Goal: Task Accomplishment & Management: Manage account settings

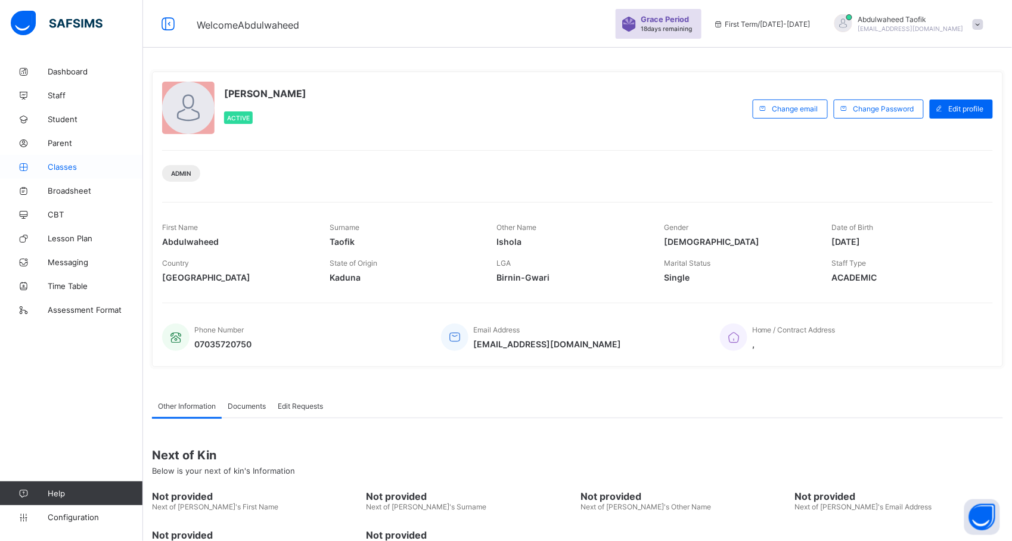
click at [67, 172] on link "Classes" at bounding box center [71, 167] width 143 height 24
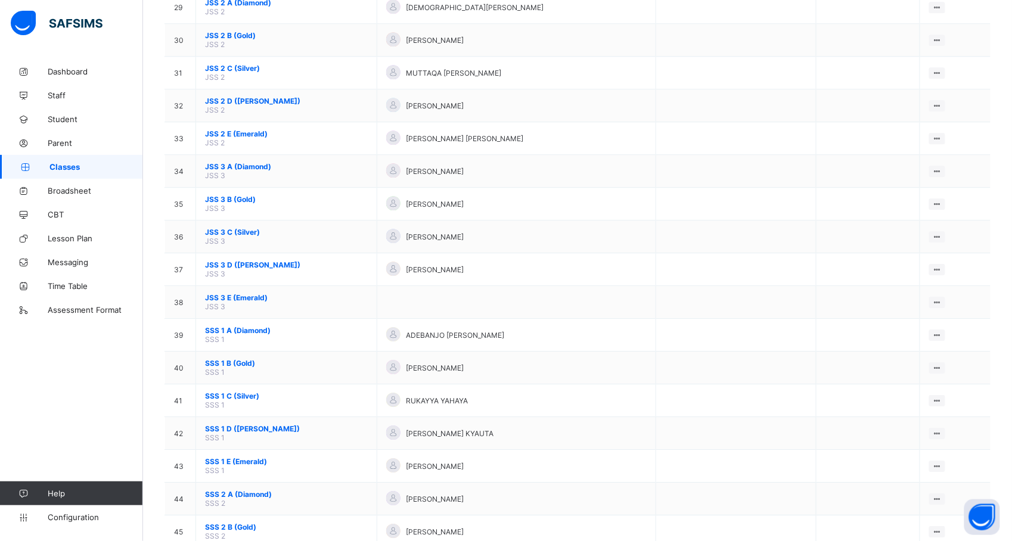
scroll to position [1355, 0]
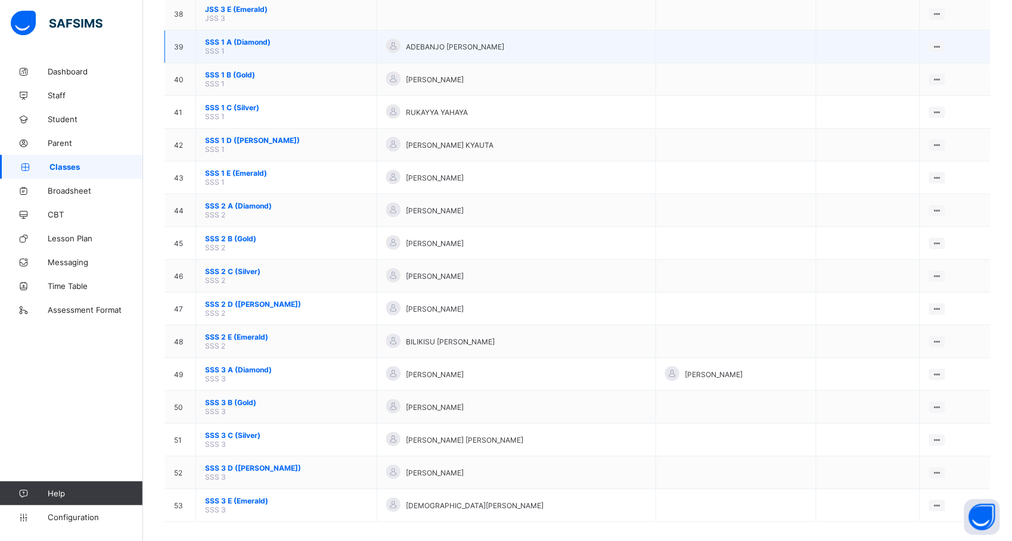
click at [237, 41] on td "SSS 1 A (Diamond) SSS 1" at bounding box center [286, 46] width 181 height 33
click at [238, 38] on span "SSS 1 A (Diamond)" at bounding box center [286, 42] width 163 height 9
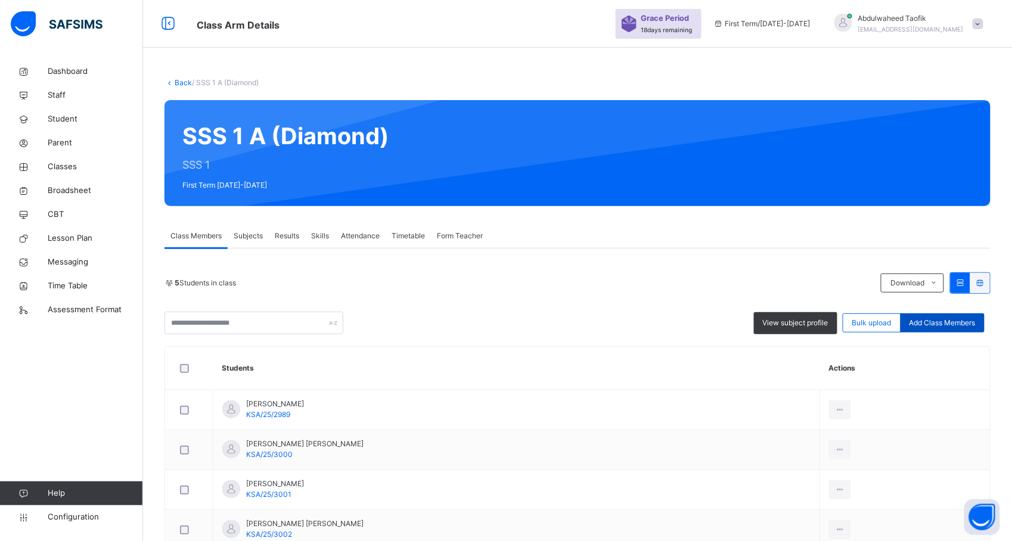
click at [953, 318] on span "Add Class Members" at bounding box center [942, 323] width 66 height 11
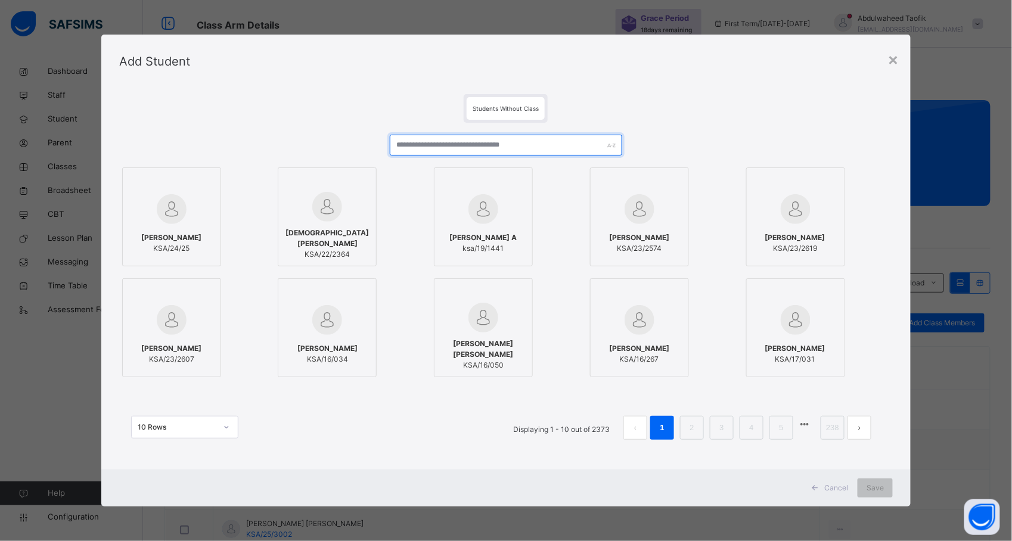
click at [479, 146] on input "text" at bounding box center [506, 145] width 232 height 21
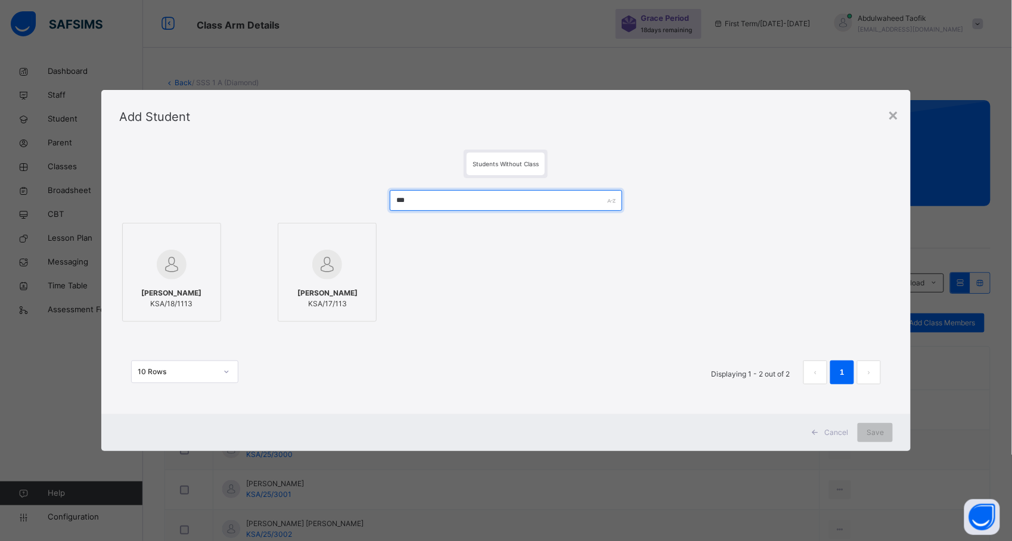
type input "***"
click at [349, 276] on div at bounding box center [327, 264] width 86 height 35
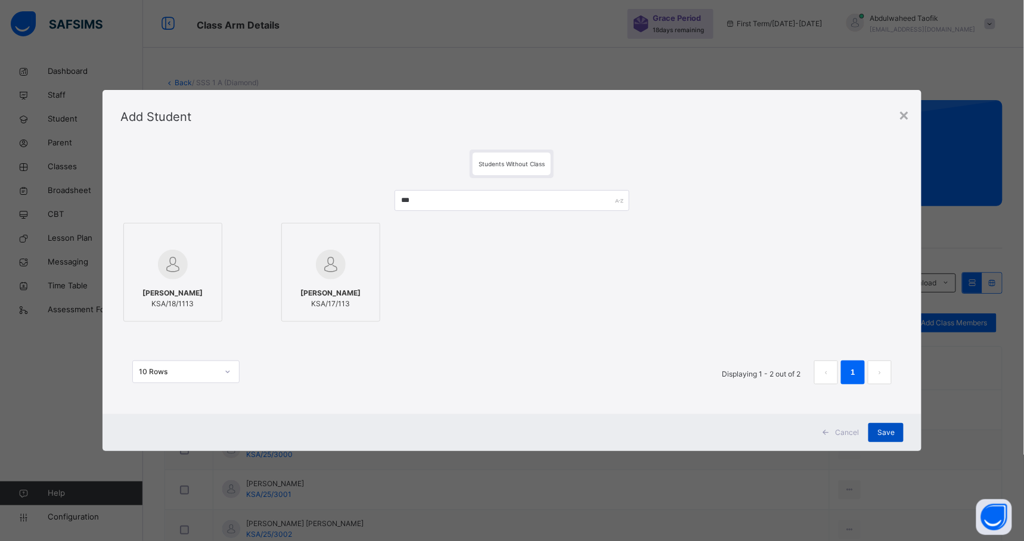
click at [889, 423] on div "Save" at bounding box center [885, 432] width 35 height 19
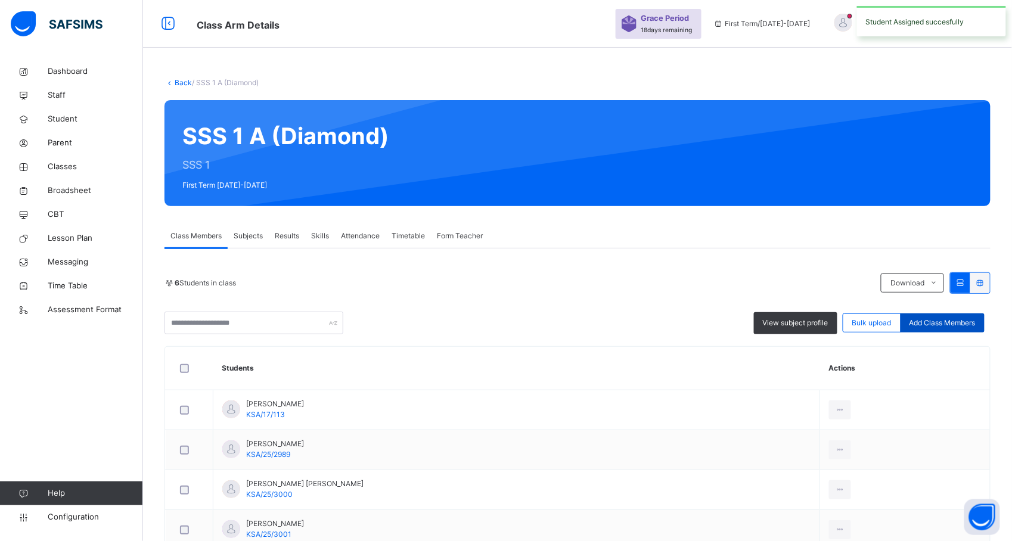
click at [951, 318] on span "Add Class Members" at bounding box center [942, 323] width 66 height 11
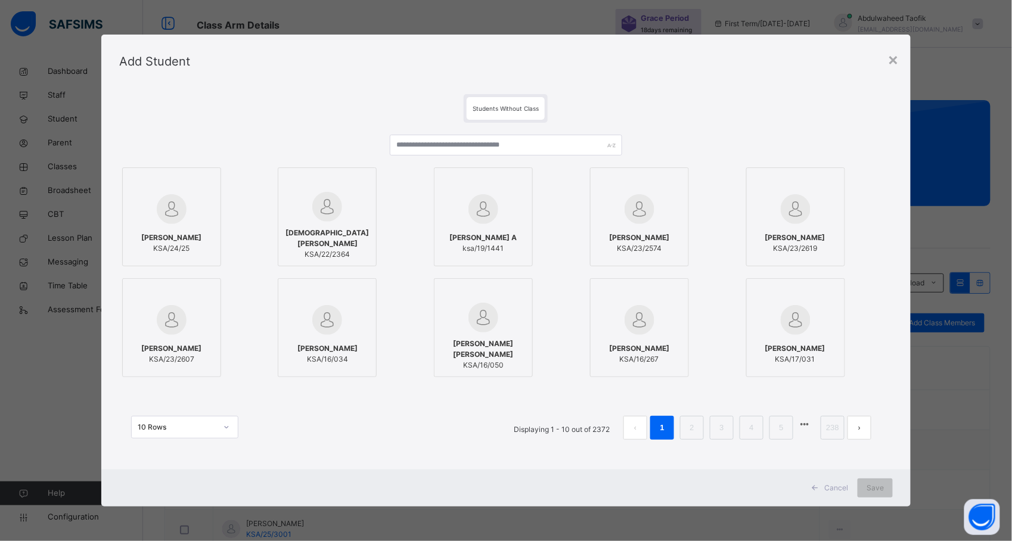
click at [565, 174] on div "[PERSON_NAME] A ksa/19/1441" at bounding box center [506, 216] width 144 height 99
click at [568, 143] on input "text" at bounding box center [506, 145] width 232 height 21
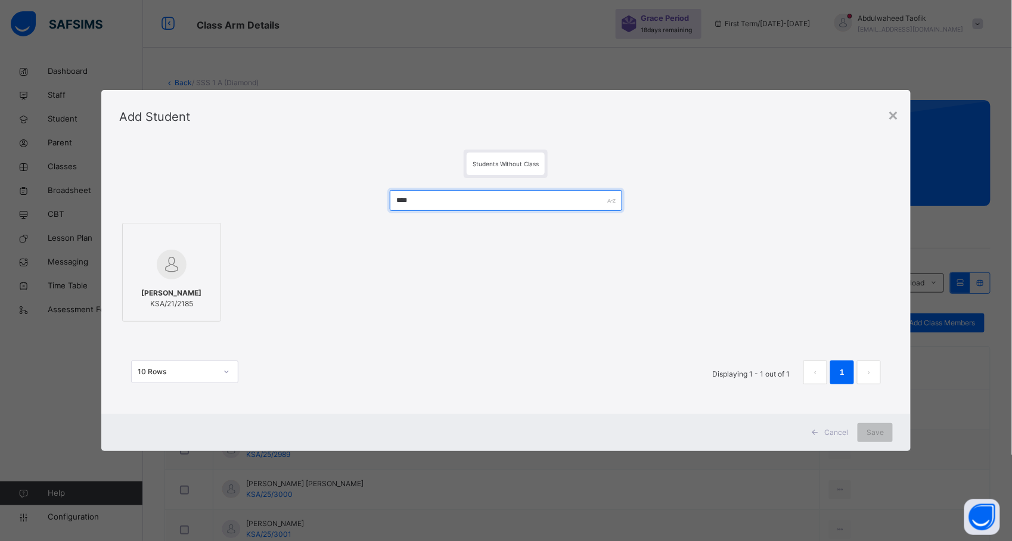
type input "****"
click at [163, 292] on span "[PERSON_NAME]" at bounding box center [171, 293] width 60 height 11
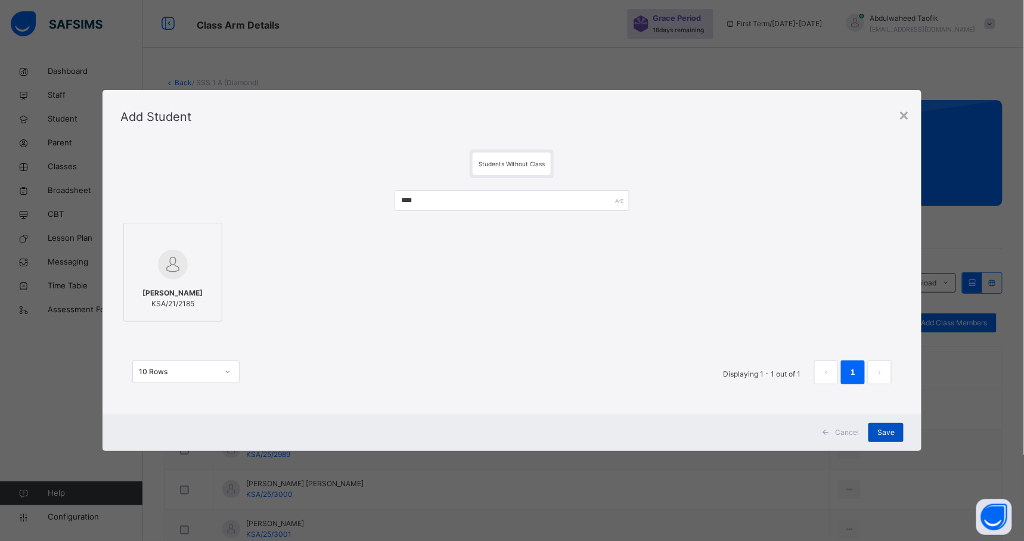
click at [889, 429] on span "Save" at bounding box center [885, 432] width 17 height 11
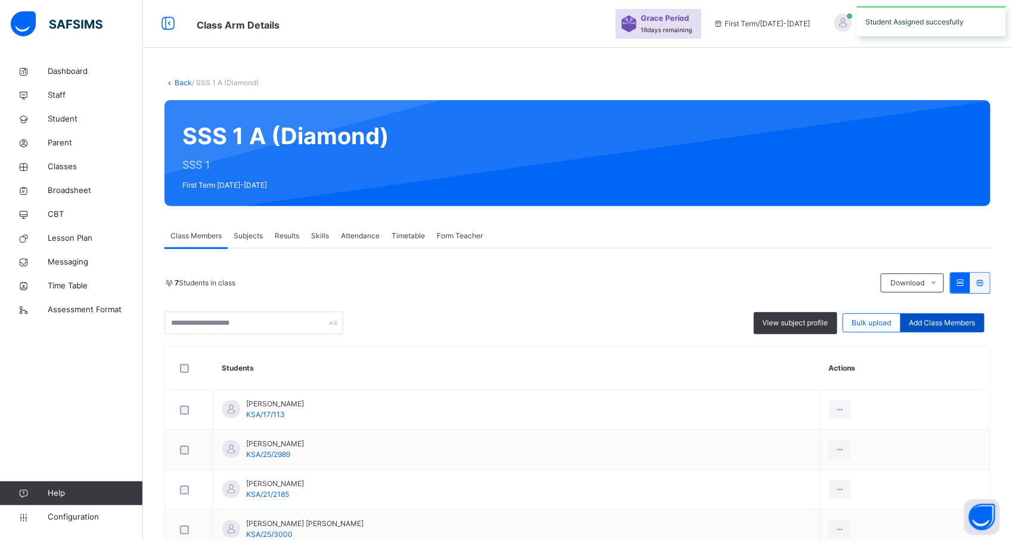
click at [934, 323] on span "Add Class Members" at bounding box center [942, 323] width 66 height 11
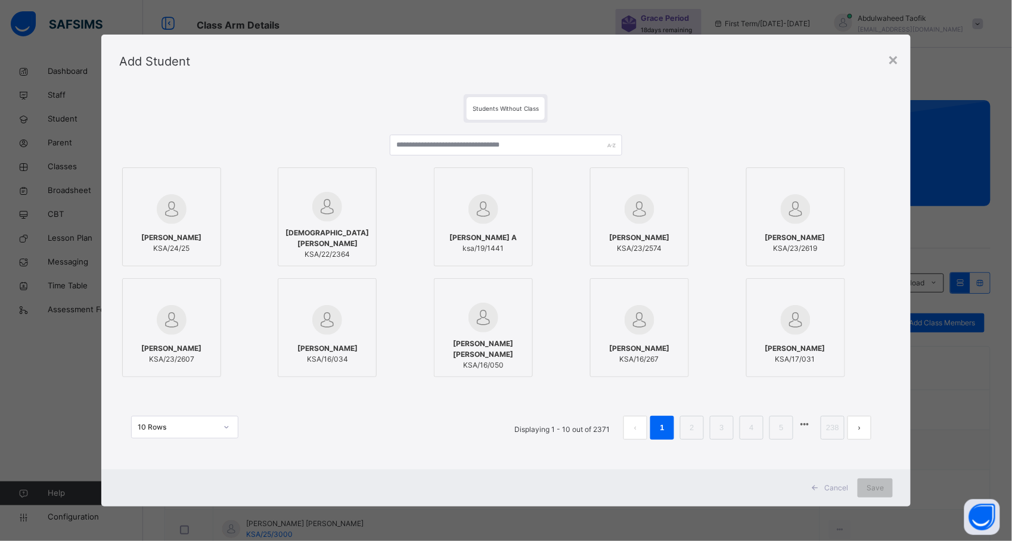
click at [520, 175] on div at bounding box center [483, 183] width 86 height 18
click at [524, 181] on icon at bounding box center [524, 181] width 0 height 0
click at [536, 146] on input "text" at bounding box center [511, 145] width 235 height 21
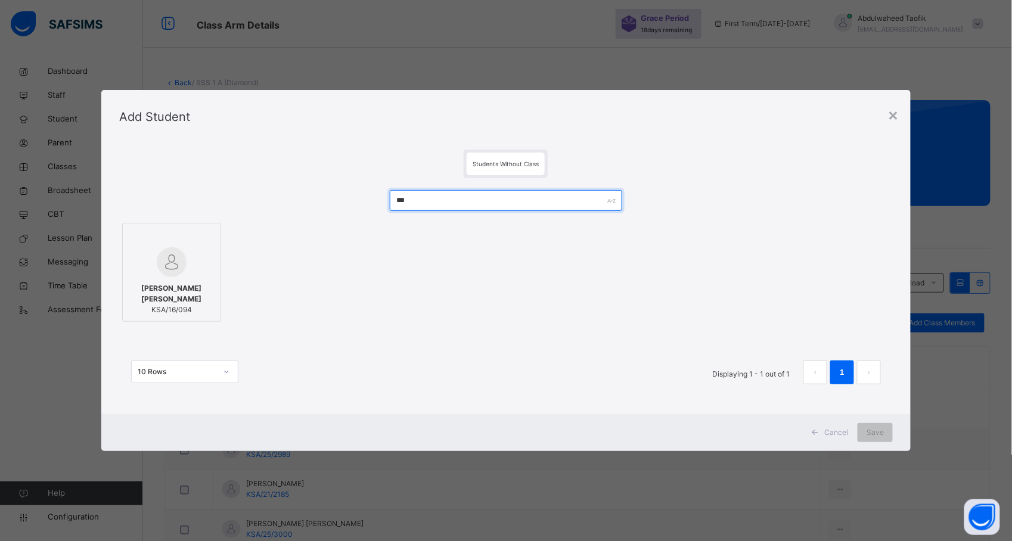
type input "***"
click at [188, 294] on span "[PERSON_NAME] [PERSON_NAME]" at bounding box center [172, 293] width 86 height 21
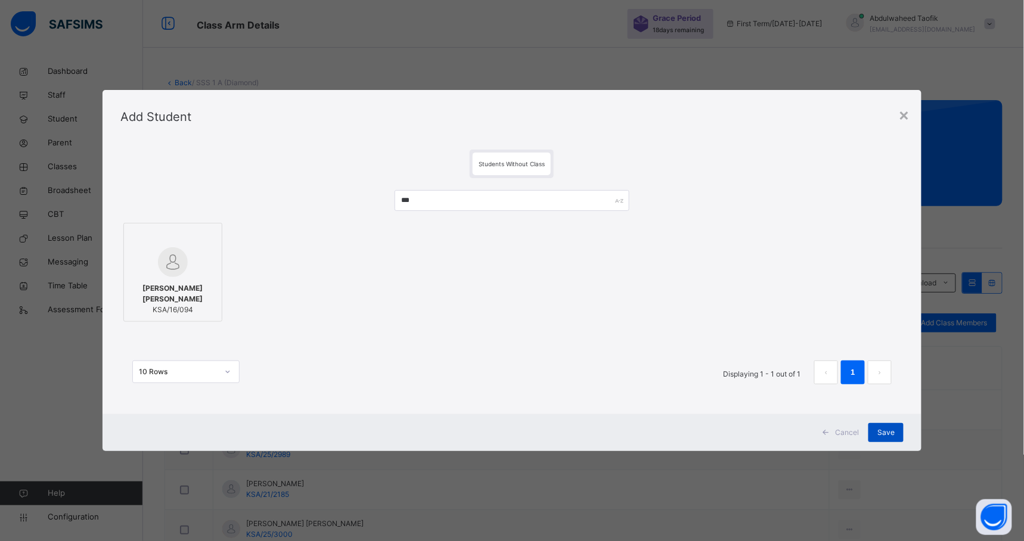
click at [885, 430] on span "Save" at bounding box center [885, 432] width 17 height 11
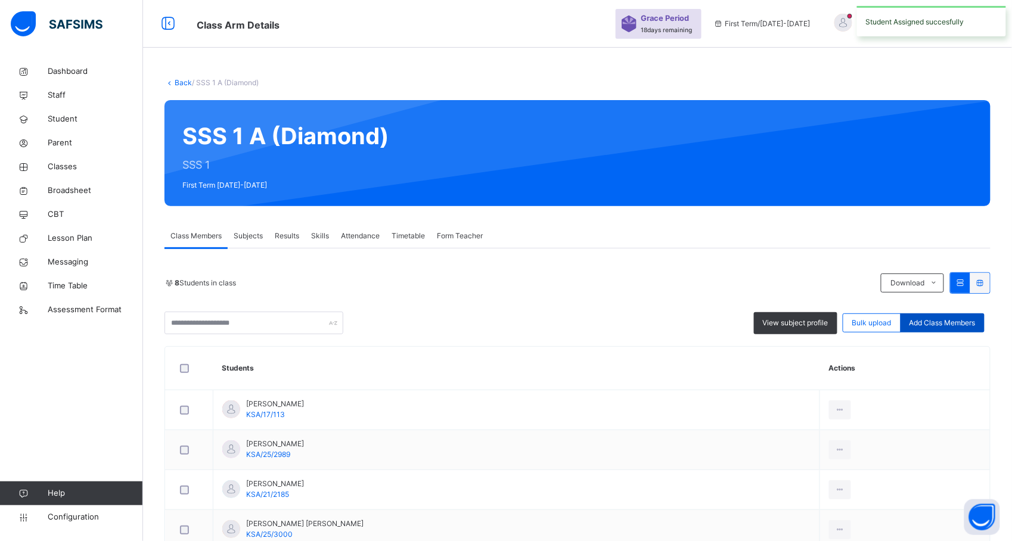
click at [975, 324] on span "Add Class Members" at bounding box center [942, 323] width 66 height 11
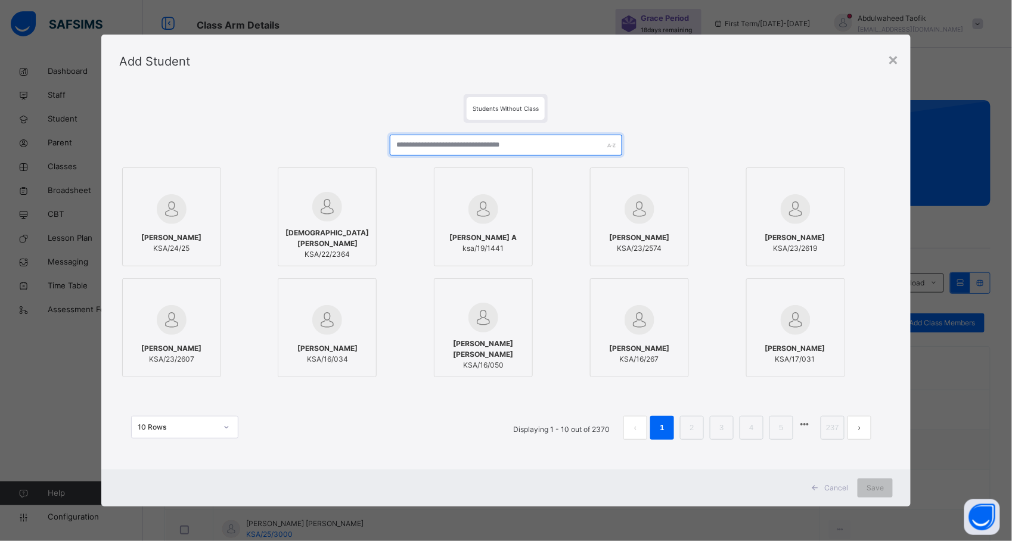
click at [492, 144] on input "text" at bounding box center [506, 145] width 232 height 21
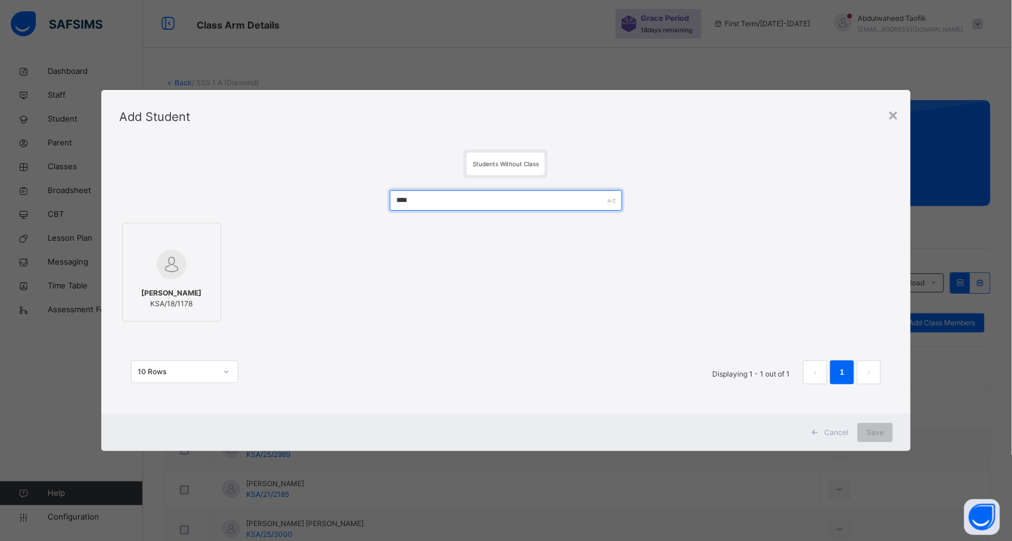
type input "****"
click at [182, 299] on span "[PERSON_NAME]" at bounding box center [171, 293] width 60 height 11
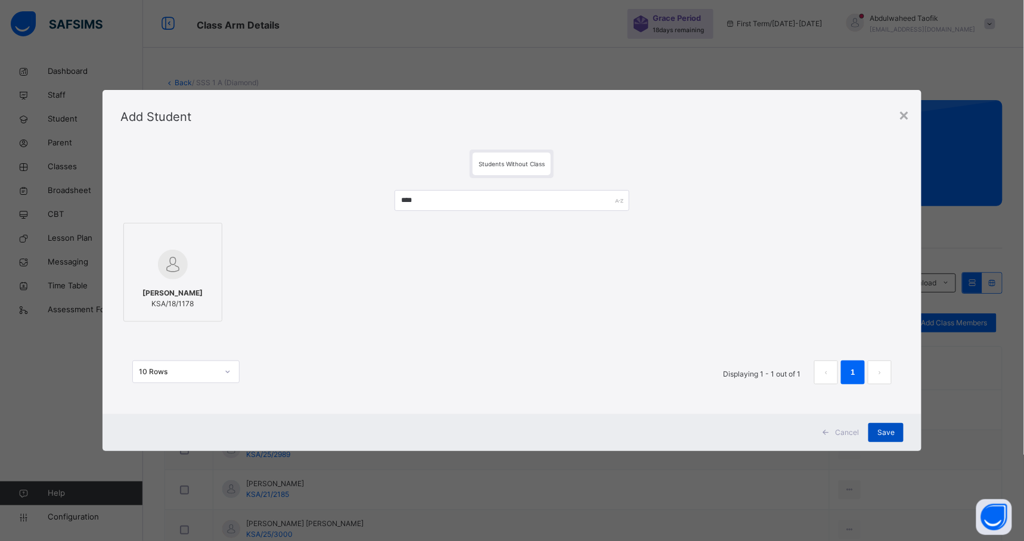
click at [883, 429] on span "Save" at bounding box center [885, 432] width 17 height 11
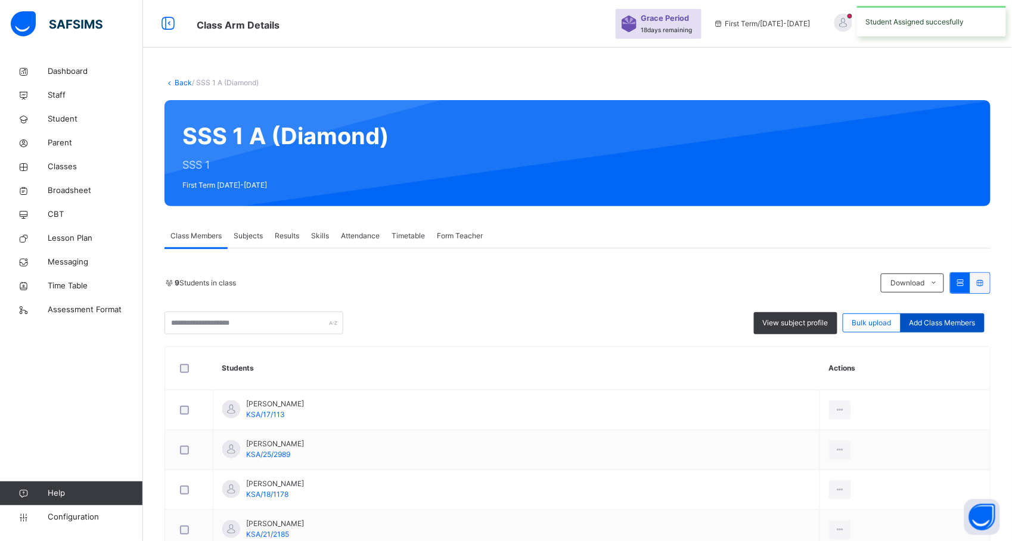
click at [964, 325] on span "Add Class Members" at bounding box center [942, 323] width 66 height 11
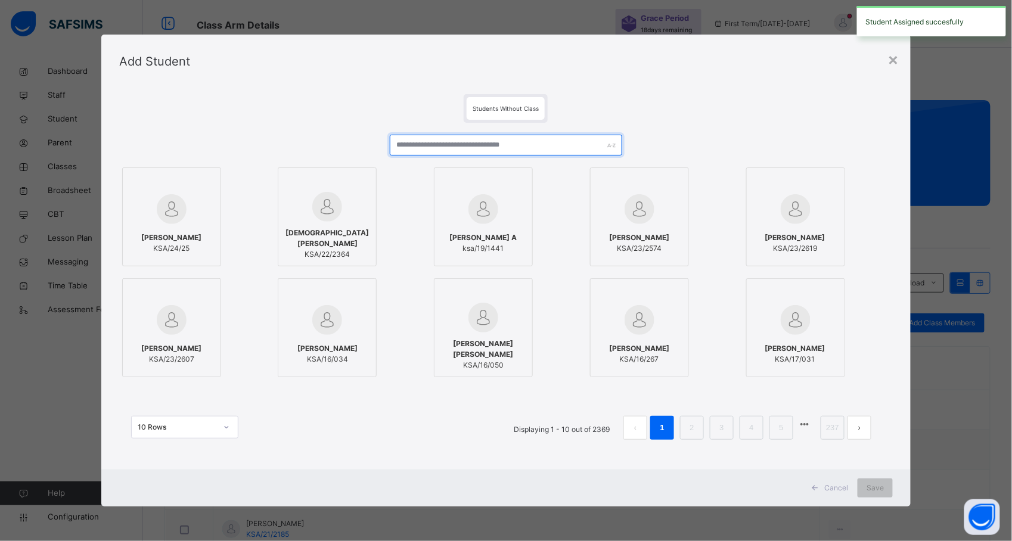
click at [555, 138] on input "text" at bounding box center [506, 145] width 232 height 21
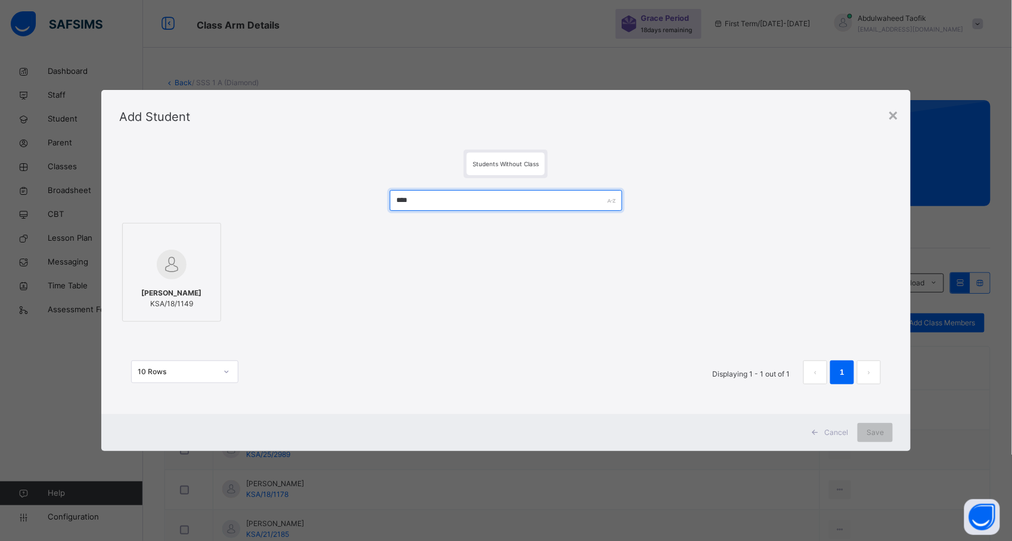
type input "****"
click at [179, 232] on div at bounding box center [172, 238] width 86 height 18
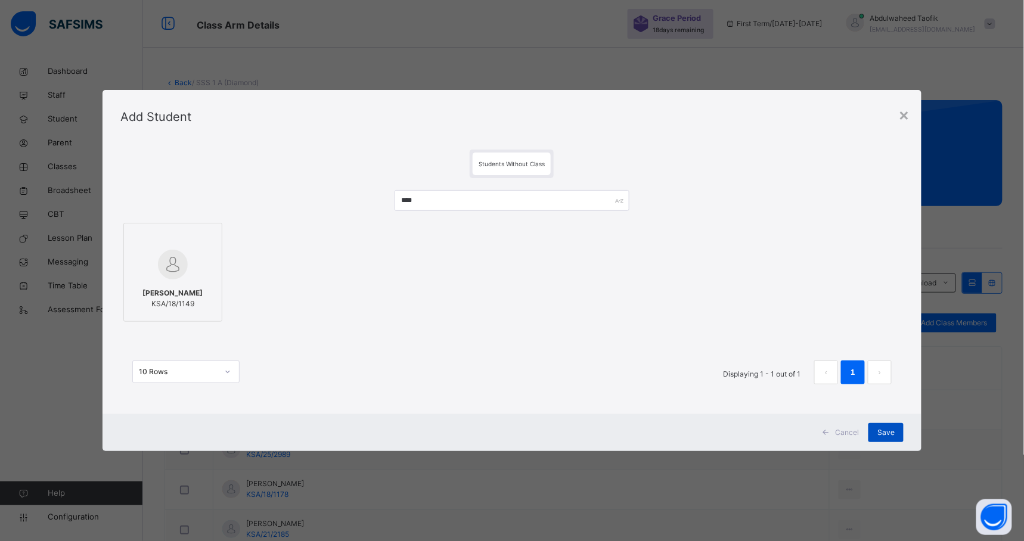
click at [880, 427] on span "Save" at bounding box center [885, 432] width 17 height 11
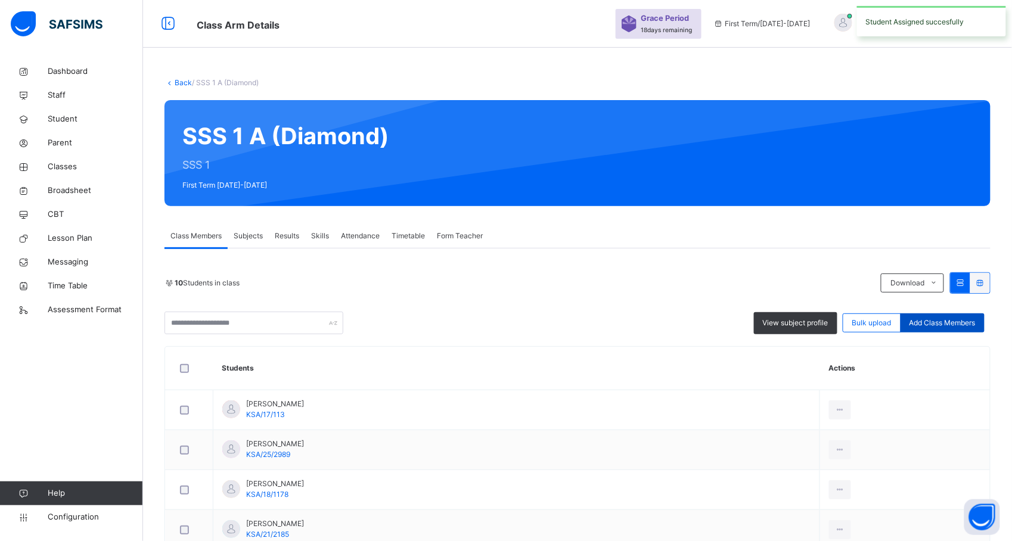
click at [949, 316] on div "Add Class Members" at bounding box center [942, 322] width 84 height 19
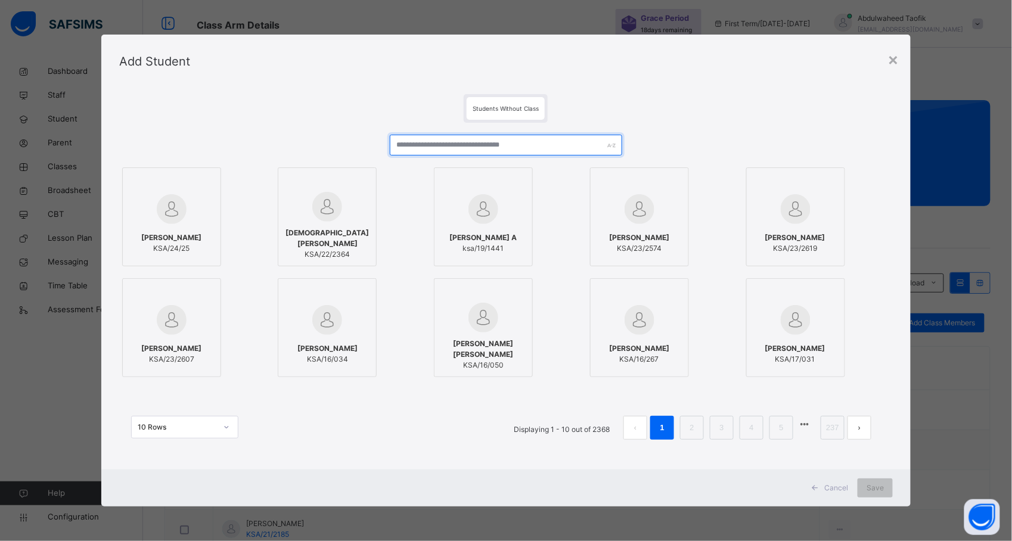
click at [555, 142] on input "text" at bounding box center [506, 145] width 232 height 21
click at [543, 150] on input "text" at bounding box center [506, 145] width 232 height 21
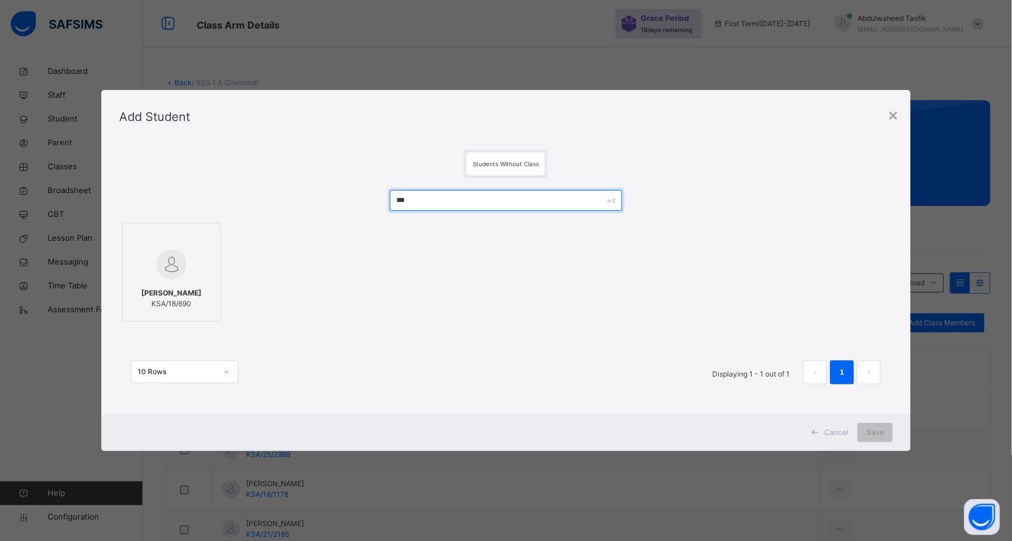
type input "***"
click at [198, 263] on div at bounding box center [172, 264] width 86 height 35
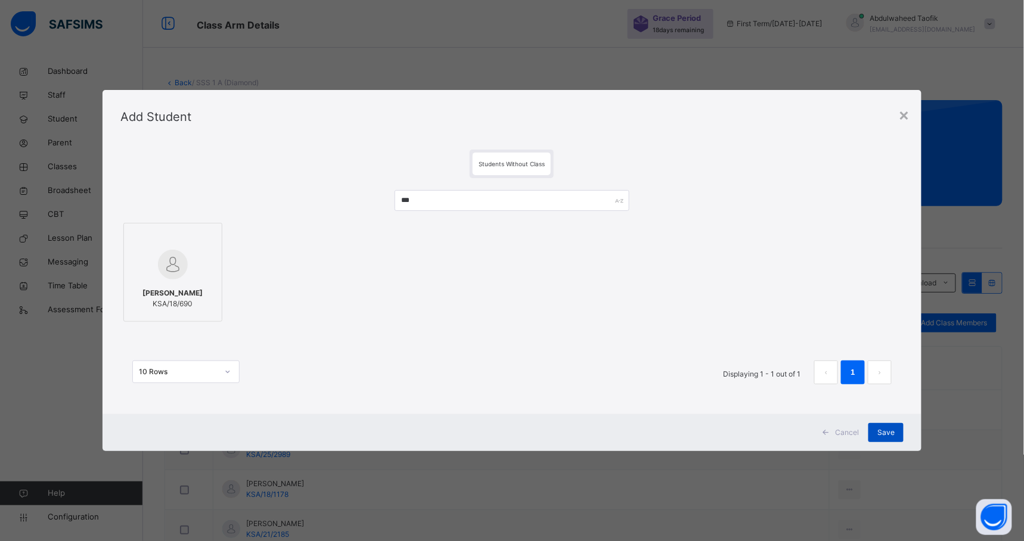
click at [883, 429] on span "Save" at bounding box center [885, 432] width 17 height 11
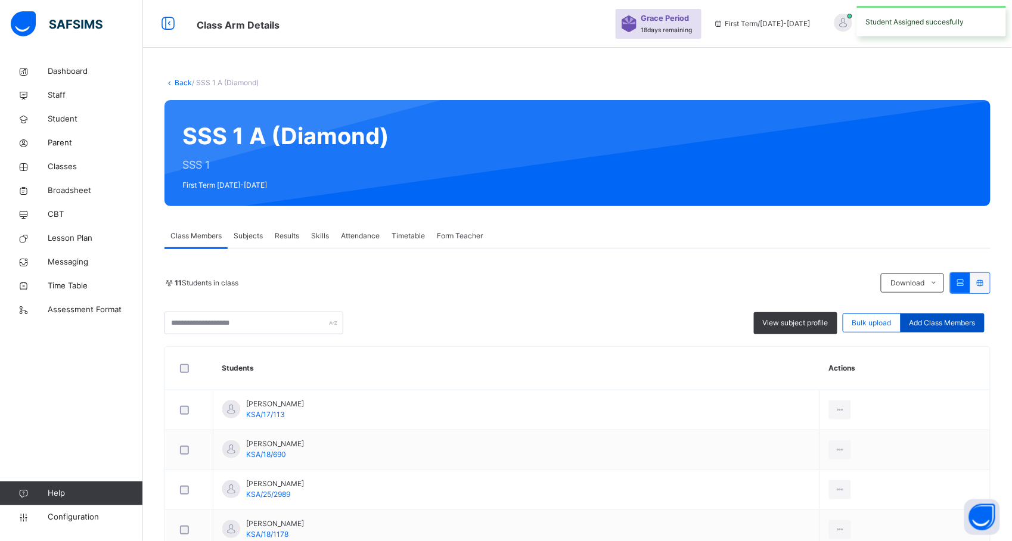
click at [959, 321] on span "Add Class Members" at bounding box center [942, 323] width 66 height 11
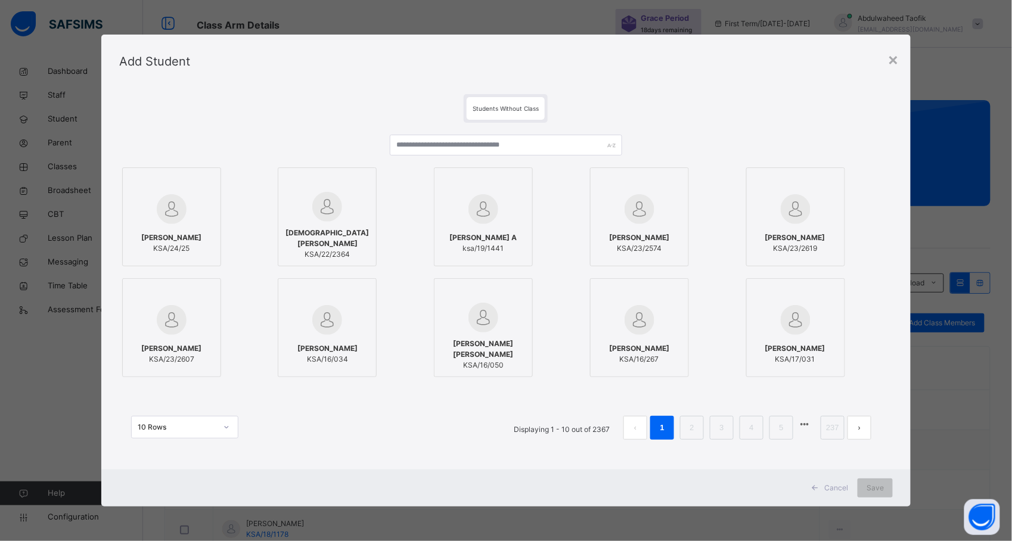
click at [509, 175] on div at bounding box center [483, 183] width 86 height 18
click at [512, 170] on label "[PERSON_NAME] A ksa/19/1441" at bounding box center [483, 216] width 99 height 99
click at [545, 141] on input "text" at bounding box center [506, 145] width 232 height 21
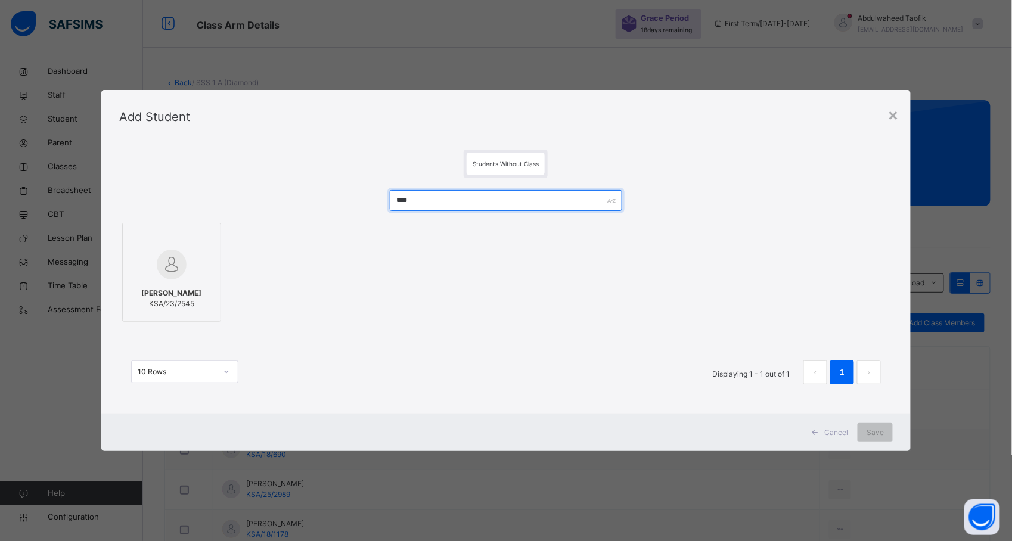
type input "****"
click at [178, 274] on img at bounding box center [172, 265] width 30 height 30
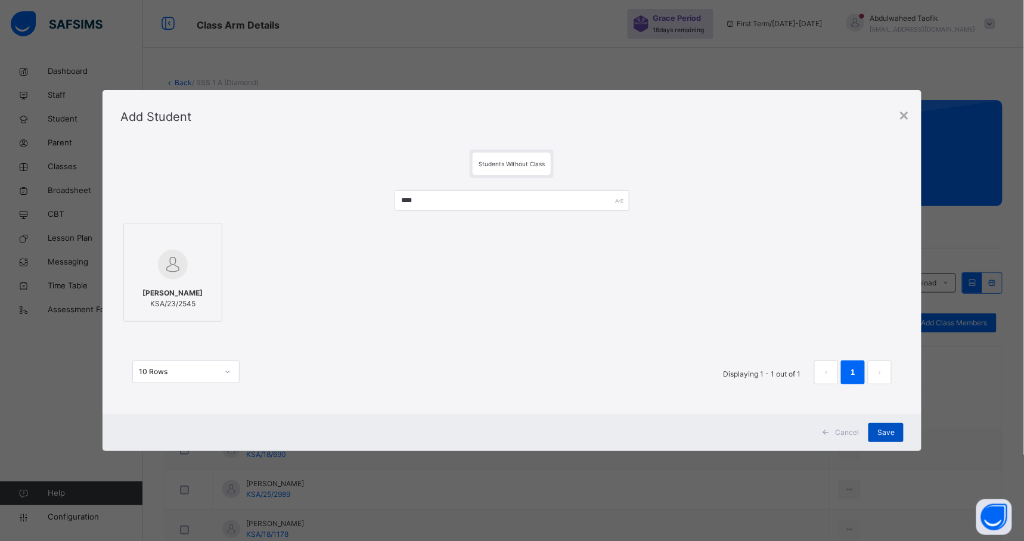
click at [877, 428] on div "Save" at bounding box center [885, 432] width 35 height 19
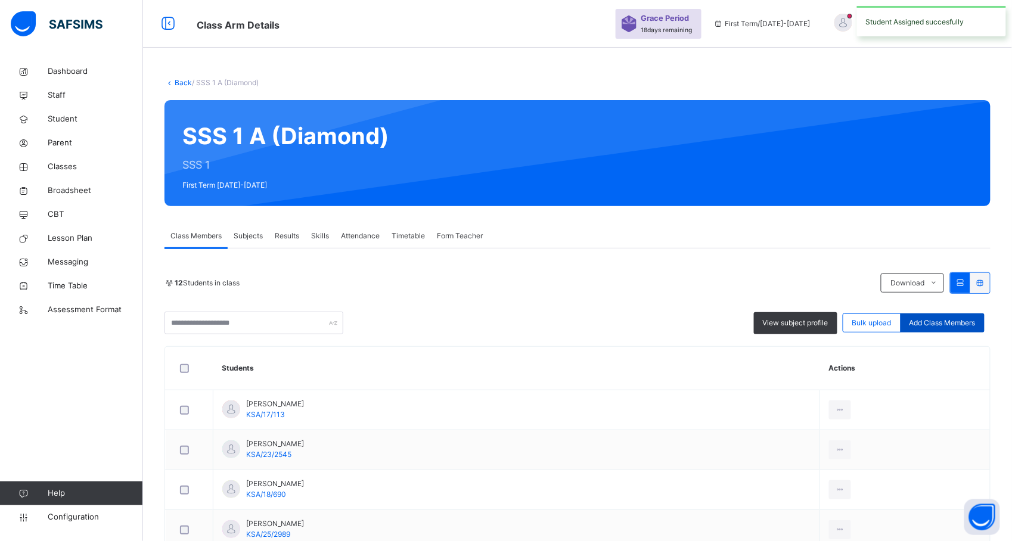
click at [961, 322] on span "Add Class Members" at bounding box center [942, 323] width 66 height 11
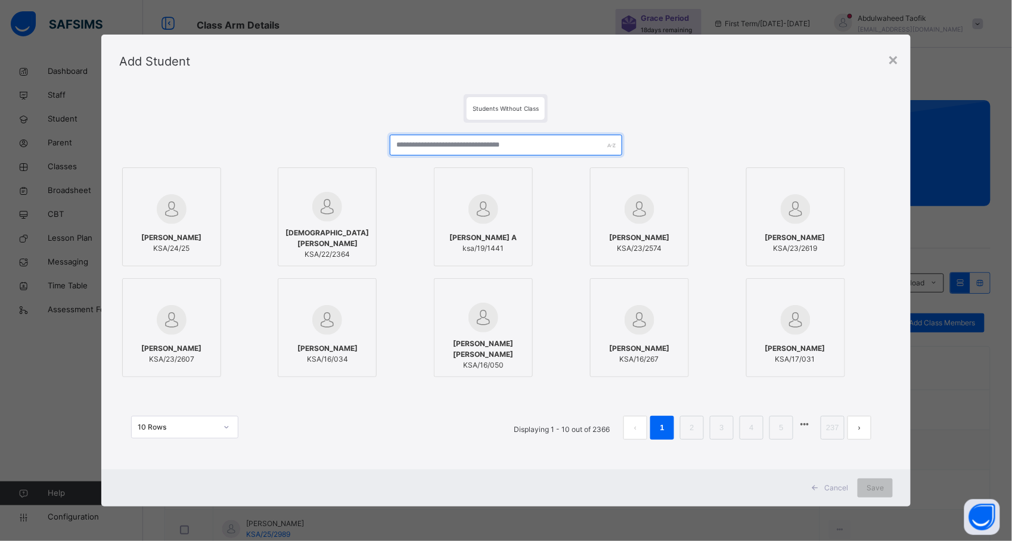
click at [507, 141] on input "text" at bounding box center [506, 145] width 232 height 21
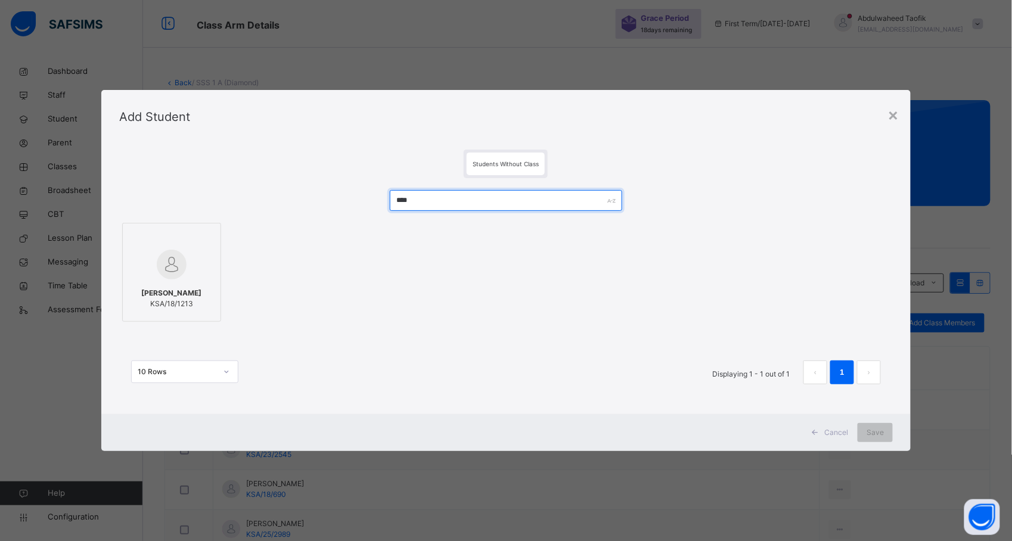
type input "****"
click at [197, 251] on div at bounding box center [172, 264] width 86 height 35
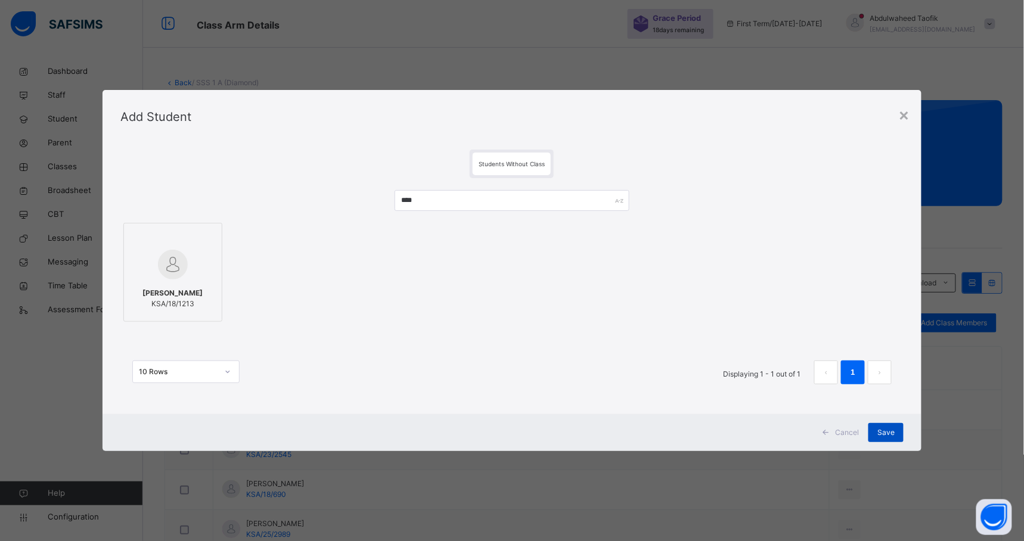
click at [884, 429] on span "Save" at bounding box center [885, 432] width 17 height 11
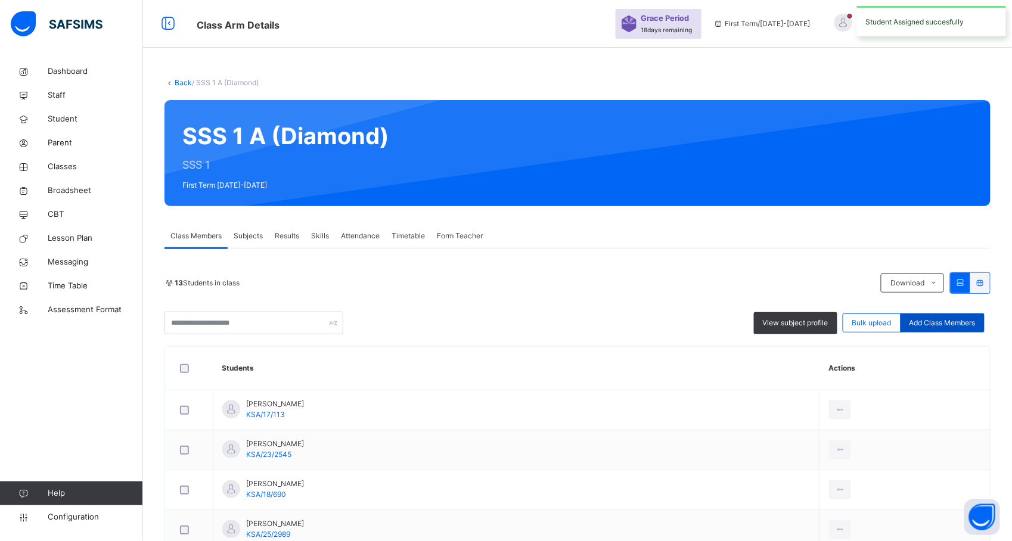
click at [956, 329] on div "Add Class Members" at bounding box center [942, 322] width 84 height 19
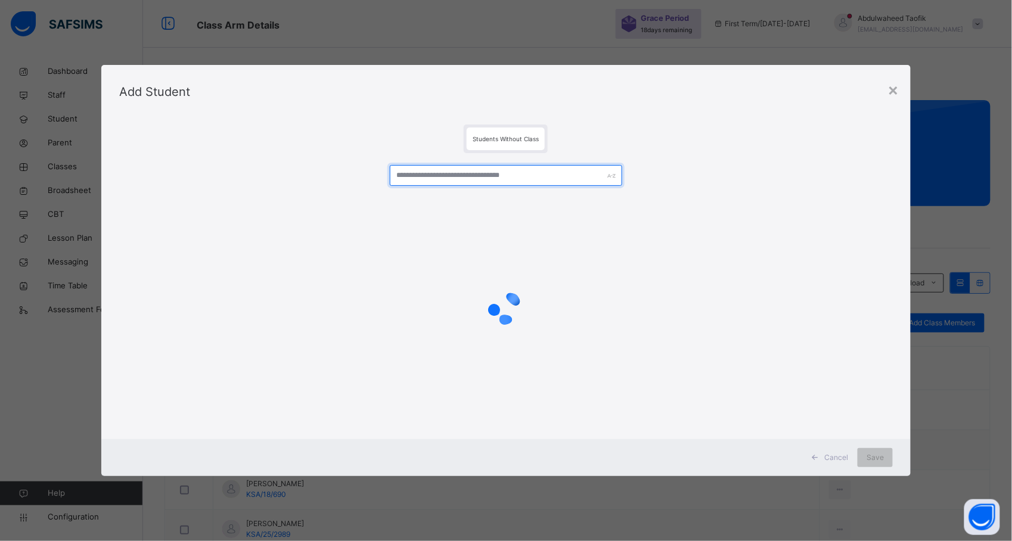
click at [557, 177] on input "text" at bounding box center [506, 175] width 232 height 21
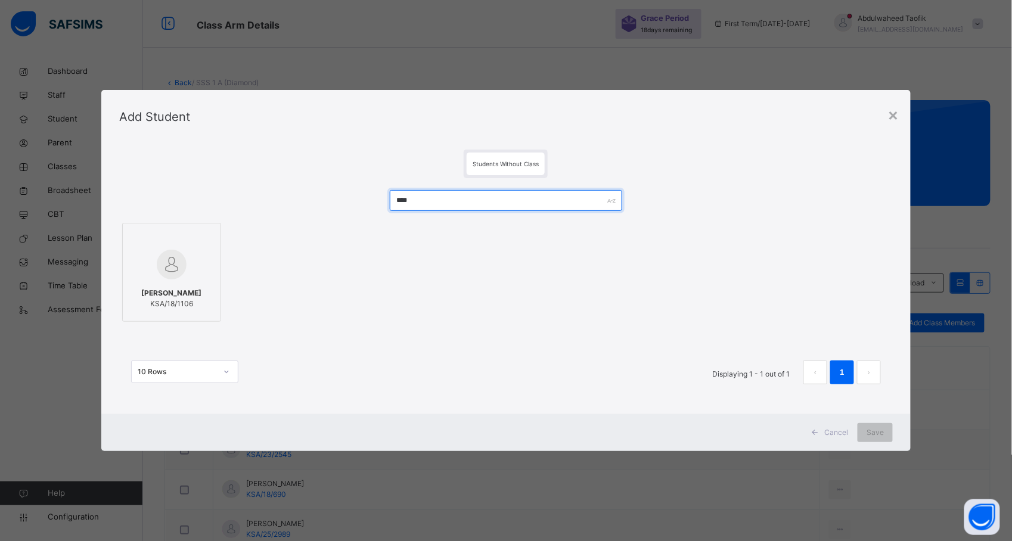
type input "****"
click at [187, 250] on div at bounding box center [172, 264] width 86 height 35
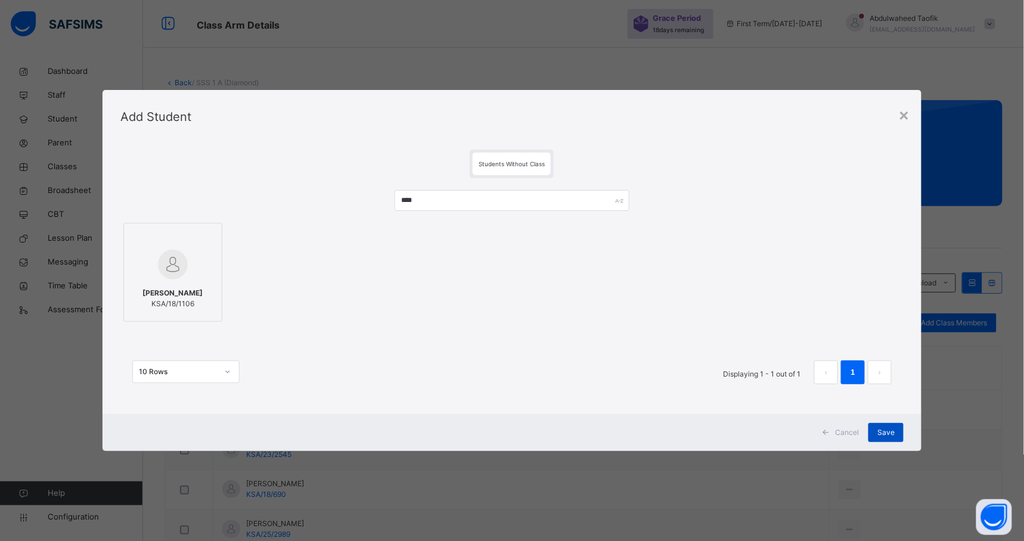
click at [887, 428] on span "Save" at bounding box center [885, 432] width 17 height 11
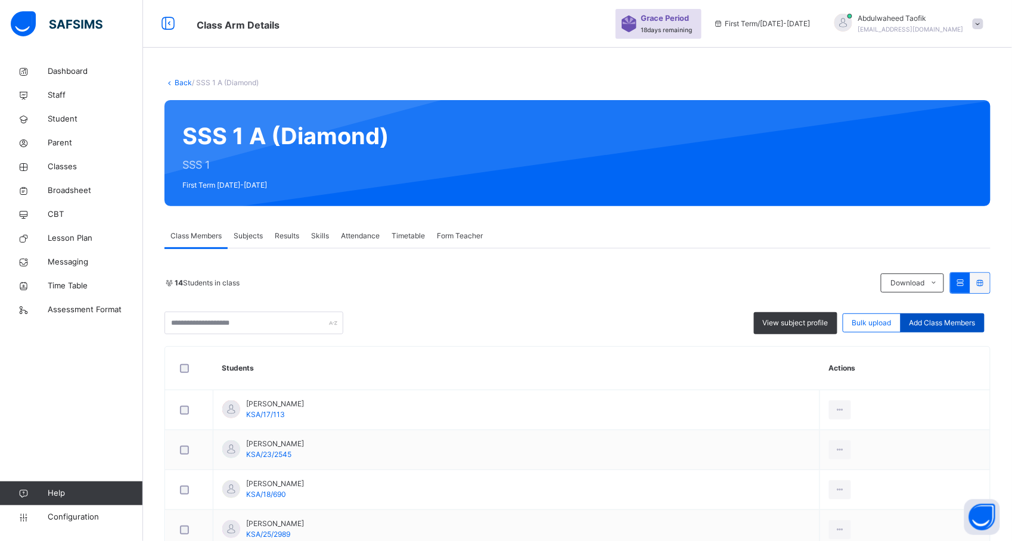
click at [963, 321] on span "Add Class Members" at bounding box center [942, 323] width 66 height 11
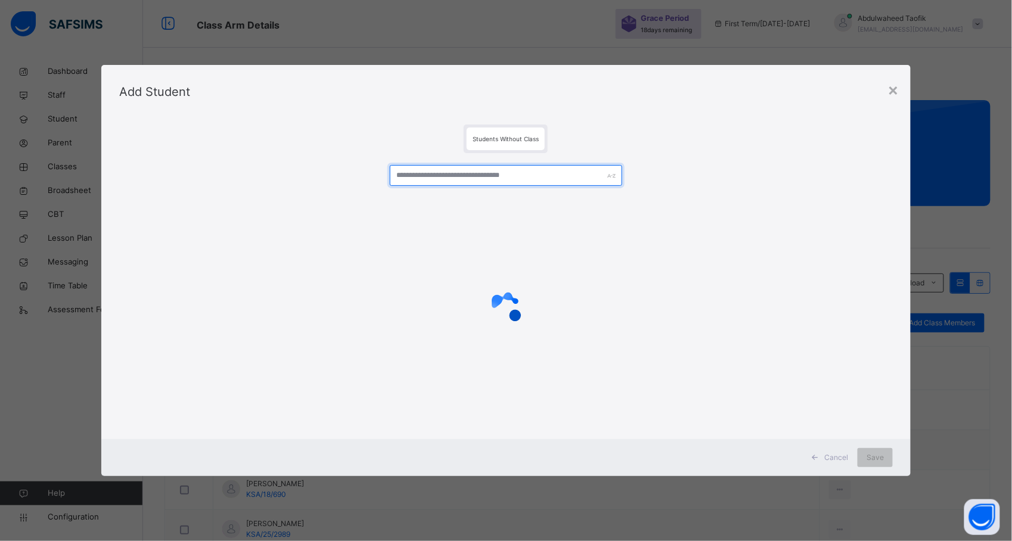
click at [557, 184] on input "text" at bounding box center [506, 175] width 232 height 21
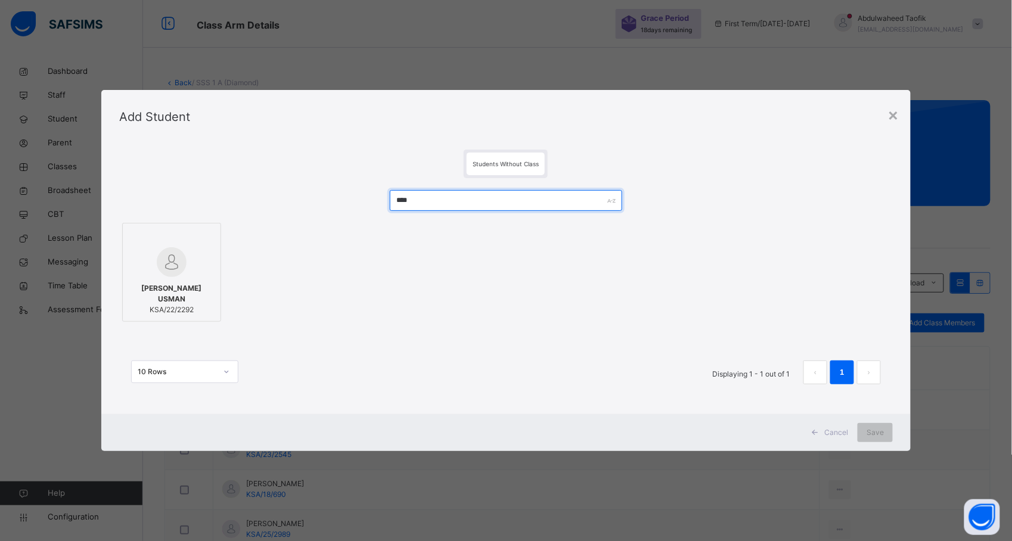
type input "****"
click at [201, 284] on div "[PERSON_NAME] USMAN KSA/22/2292" at bounding box center [172, 299] width 86 height 44
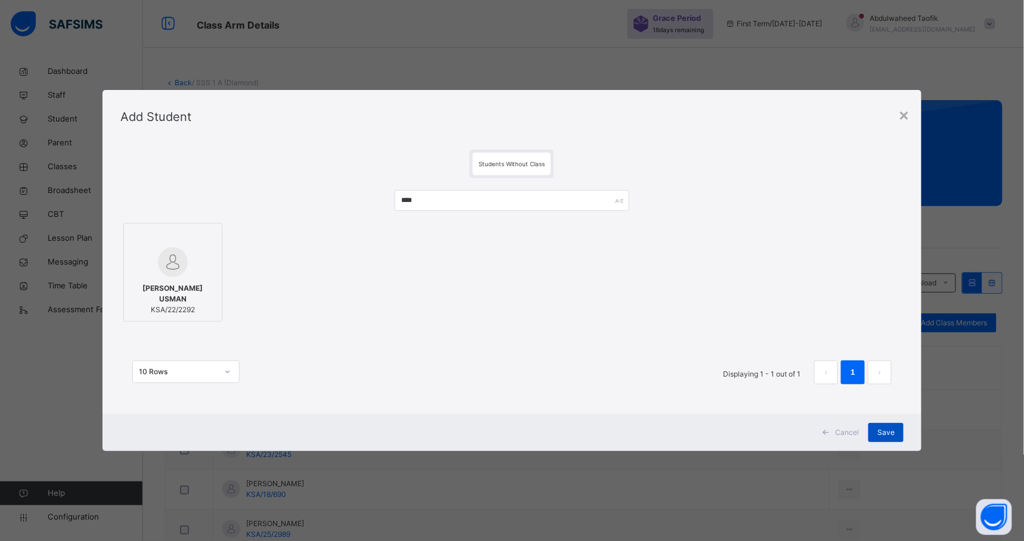
click at [871, 429] on div "Save" at bounding box center [885, 432] width 35 height 19
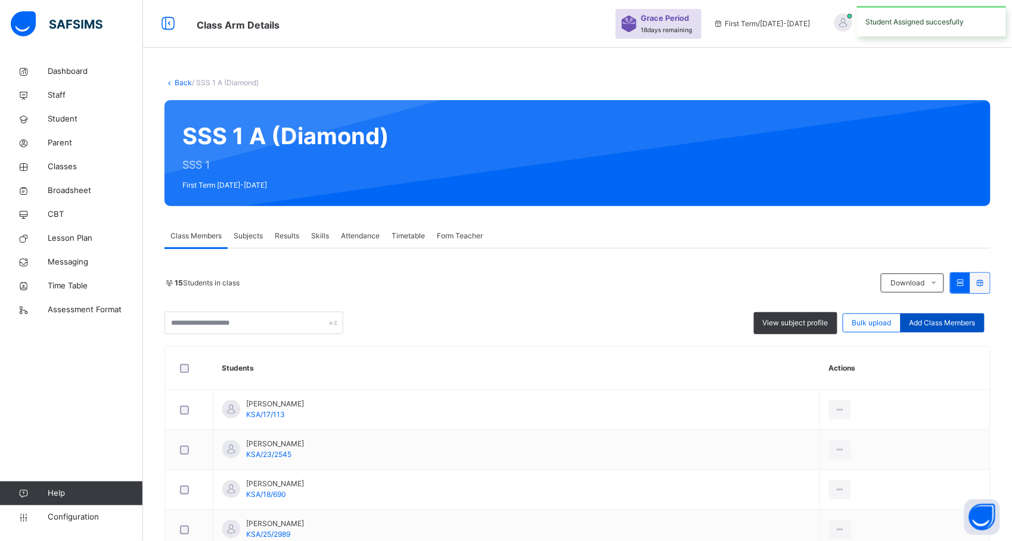
click at [940, 321] on span "Add Class Members" at bounding box center [942, 323] width 66 height 11
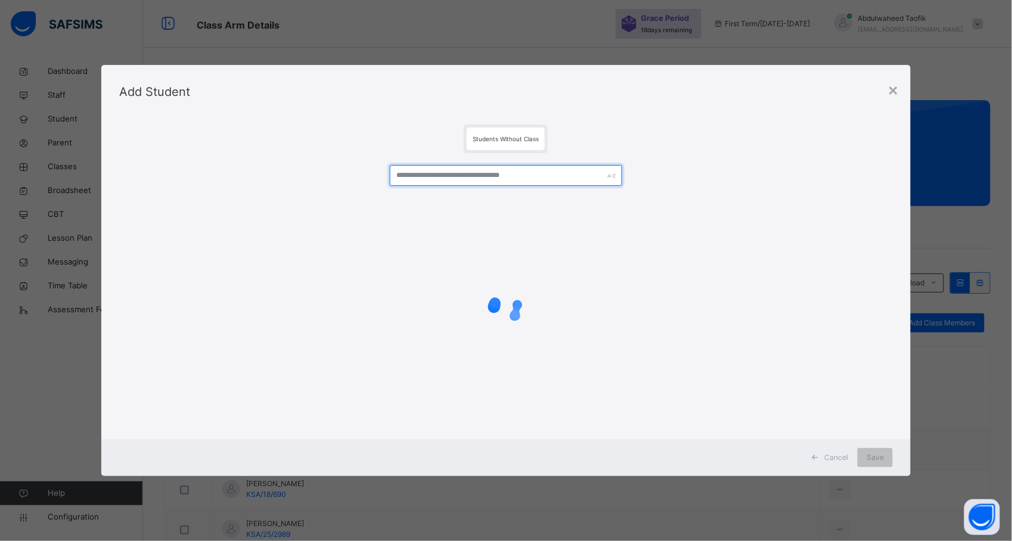
click at [557, 176] on input "text" at bounding box center [506, 175] width 232 height 21
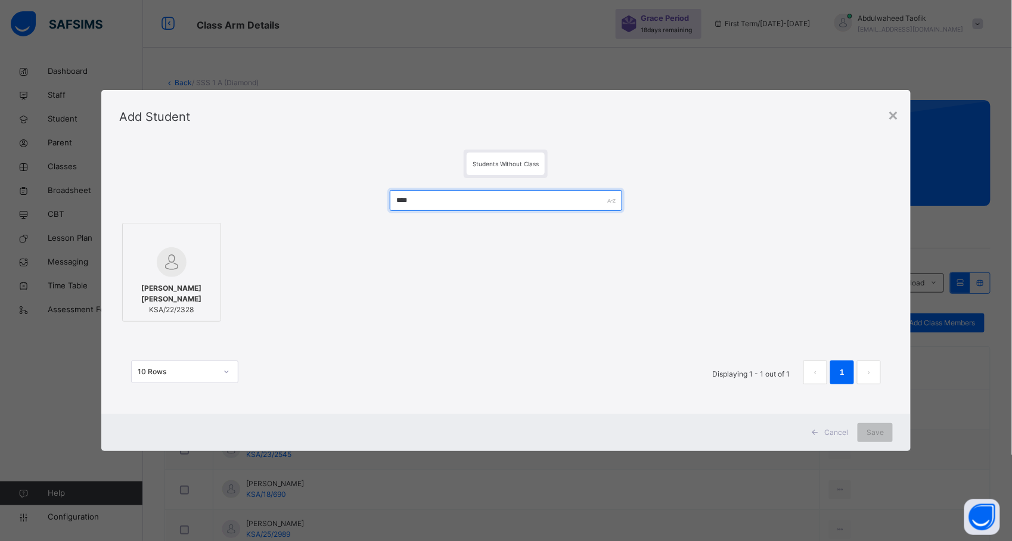
type input "****"
click at [187, 287] on span "[PERSON_NAME] [PERSON_NAME]" at bounding box center [172, 293] width 86 height 21
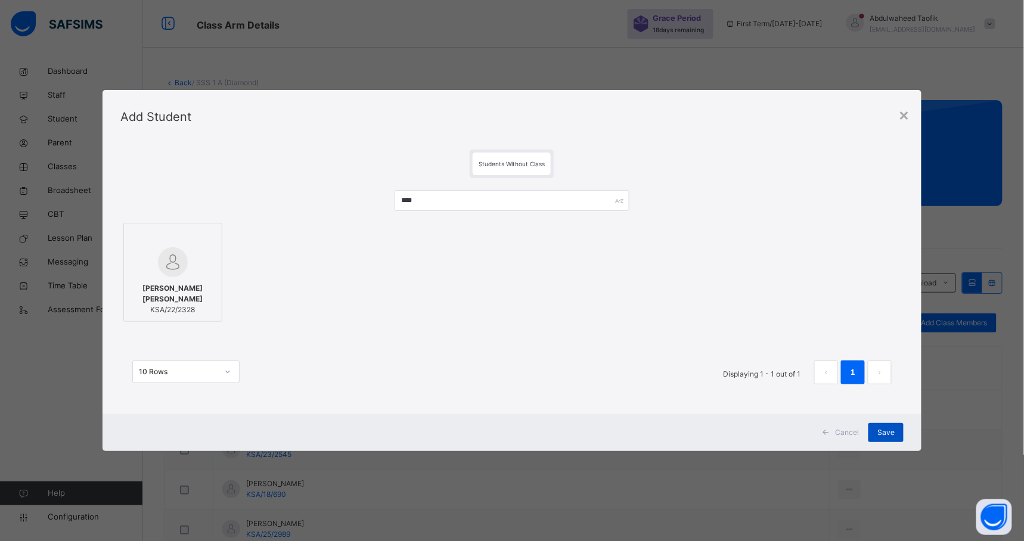
click at [888, 425] on div "Save" at bounding box center [885, 432] width 35 height 19
click at [882, 437] on div "Back / SSS 1 A (Diamond) SSS 1 A (Diamond) SSS 1 First Term [DATE]-[DATE] Class…" at bounding box center [577, 527] width 869 height 1055
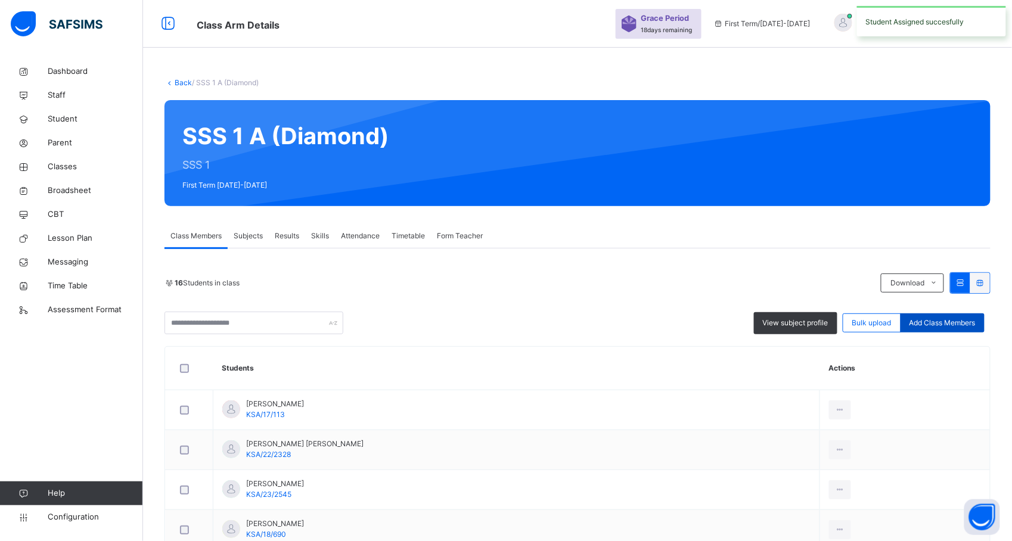
click at [957, 322] on span "Add Class Members" at bounding box center [942, 323] width 66 height 11
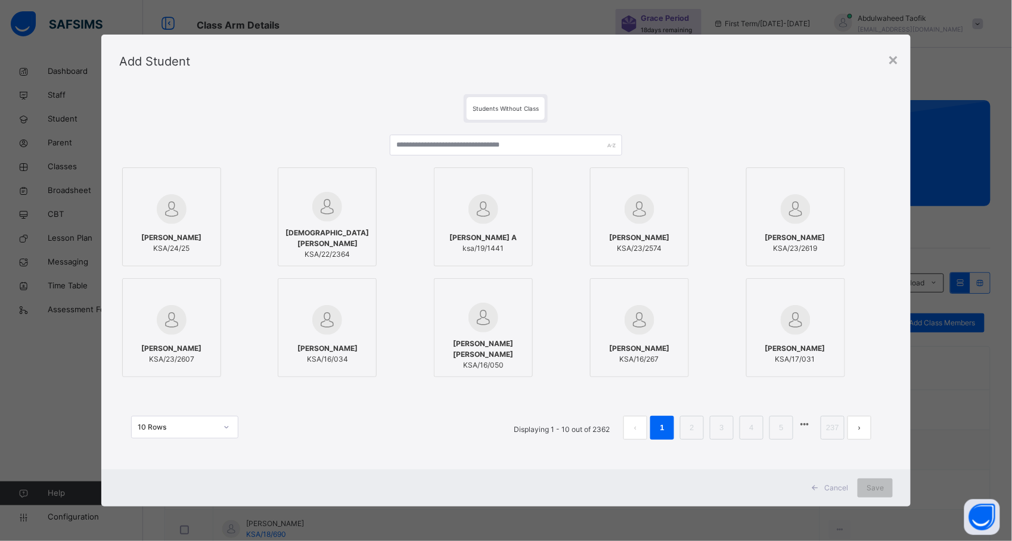
click at [565, 163] on div at bounding box center [506, 150] width 232 height 30
click at [568, 138] on input "text" at bounding box center [506, 145] width 232 height 21
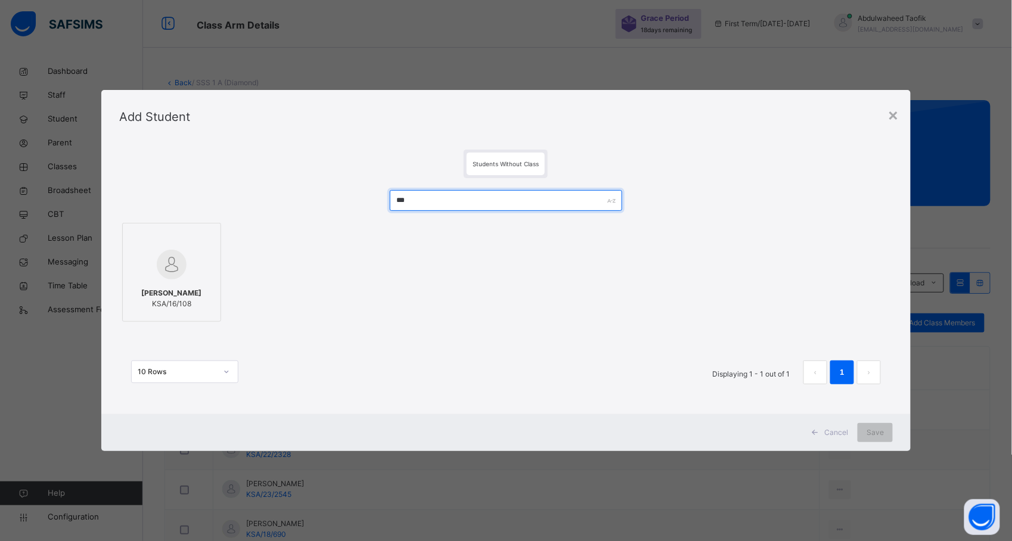
type input "***"
click at [167, 257] on img at bounding box center [172, 265] width 30 height 30
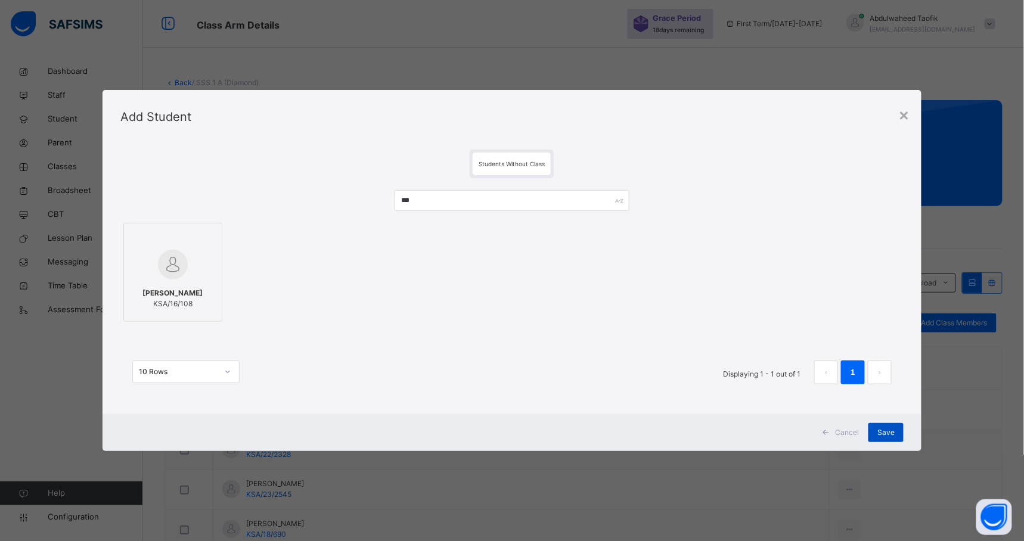
click at [878, 432] on span "Save" at bounding box center [885, 432] width 17 height 11
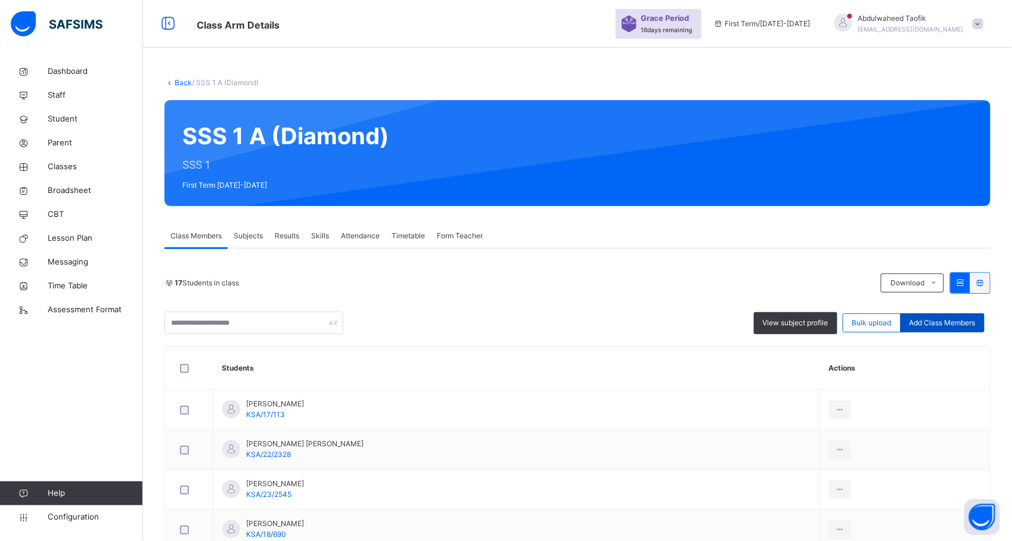
click at [943, 323] on span "Add Class Members" at bounding box center [942, 323] width 66 height 11
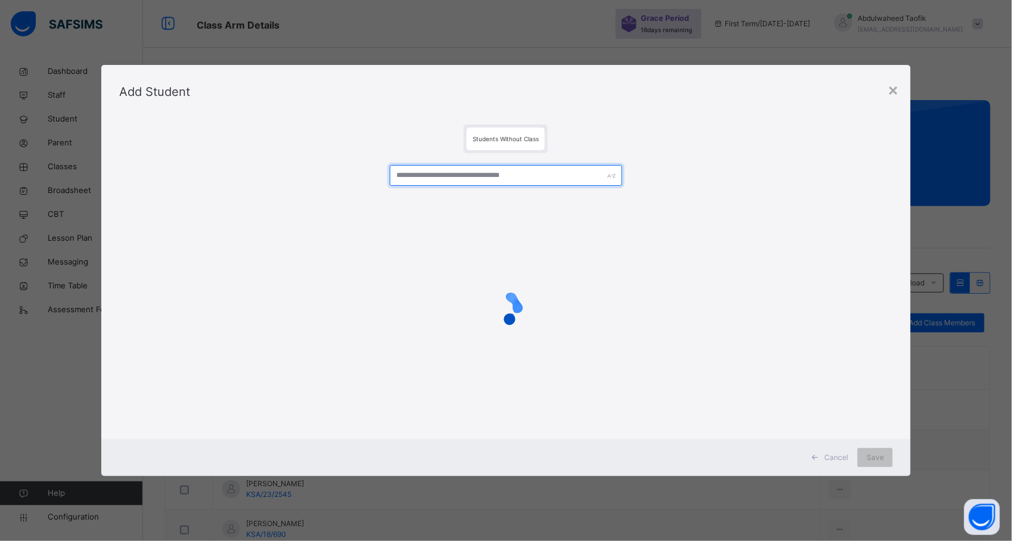
click at [593, 172] on input "text" at bounding box center [506, 175] width 232 height 21
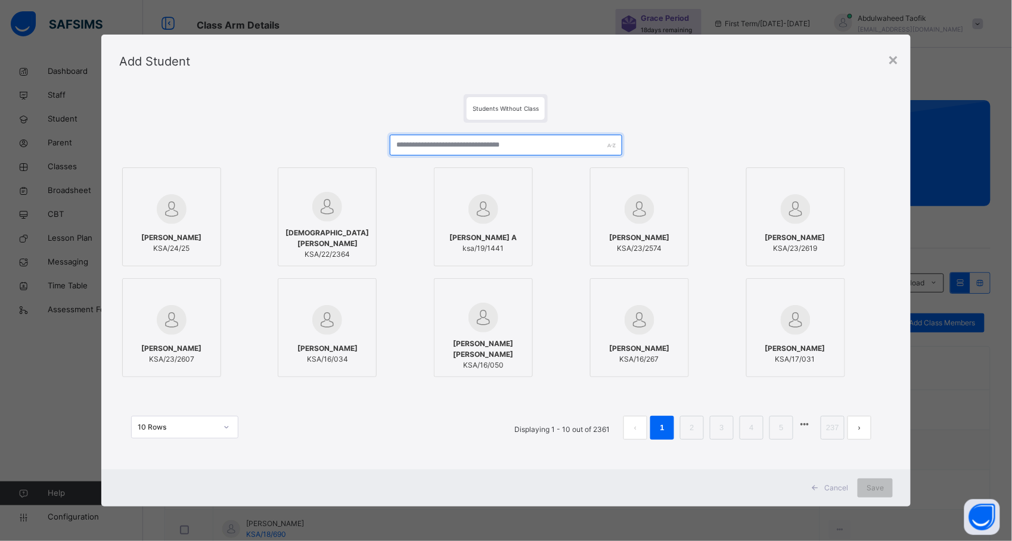
click at [565, 148] on input "text" at bounding box center [506, 145] width 232 height 21
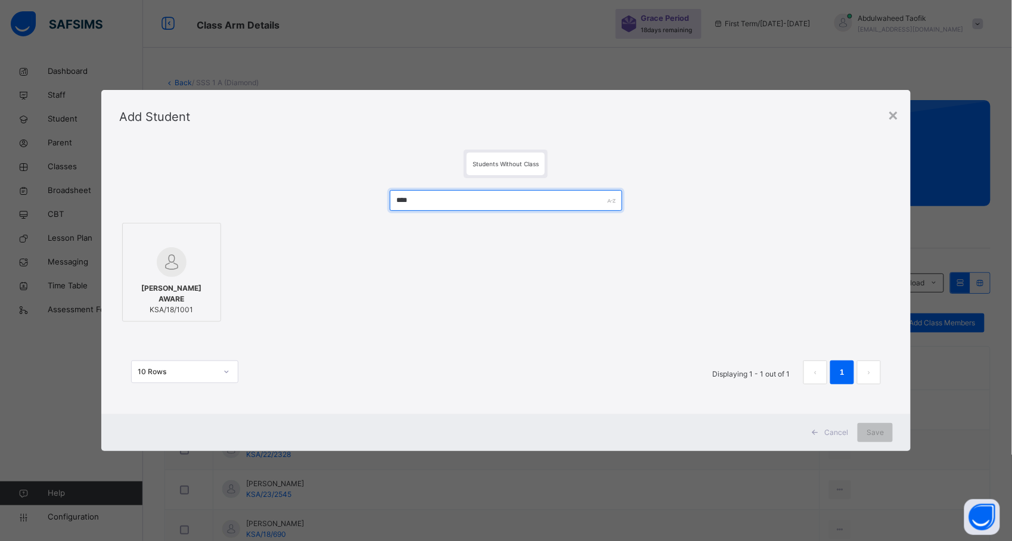
type input "****"
click at [173, 274] on img at bounding box center [172, 262] width 30 height 30
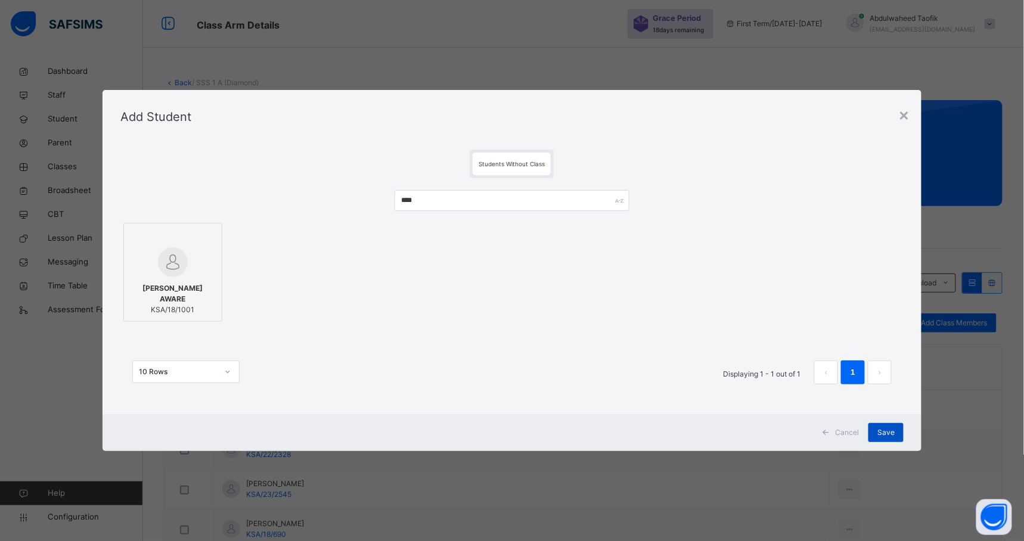
click at [883, 436] on span "Save" at bounding box center [885, 432] width 17 height 11
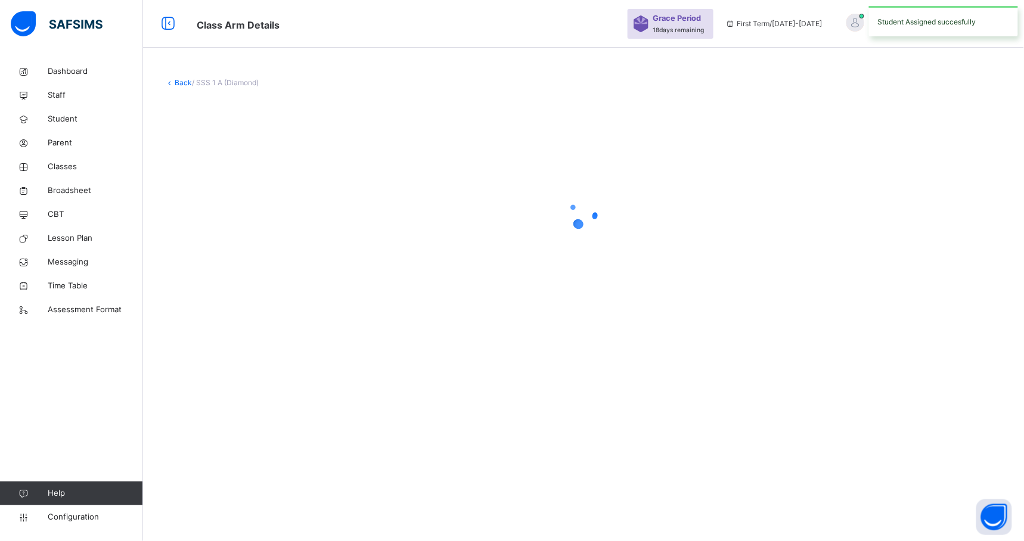
drag, startPoint x: 883, startPoint y: 436, endPoint x: 865, endPoint y: 400, distance: 39.7
click at [865, 400] on div "Back / SSS 1 A (Diamond)" at bounding box center [583, 270] width 881 height 541
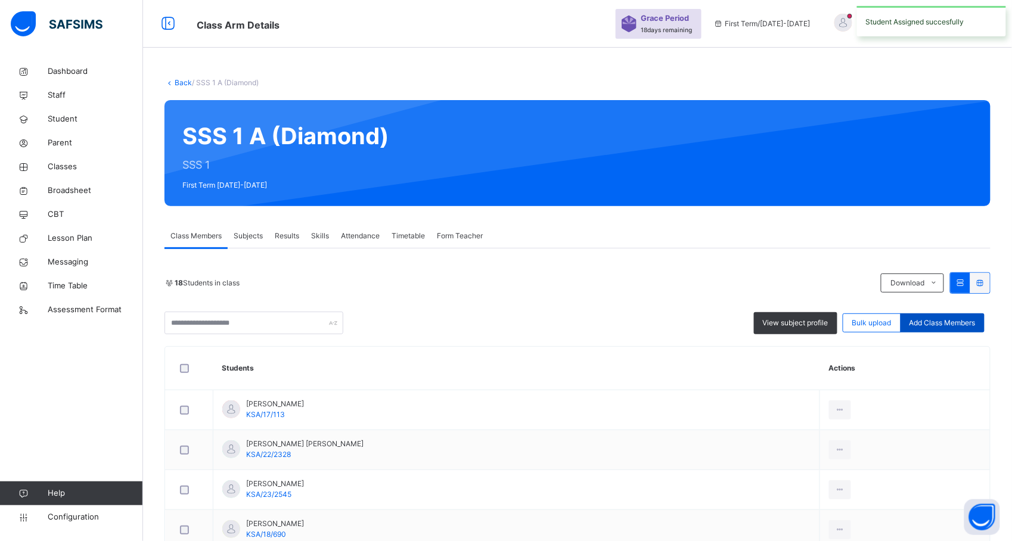
click at [952, 321] on span "Add Class Members" at bounding box center [942, 323] width 66 height 11
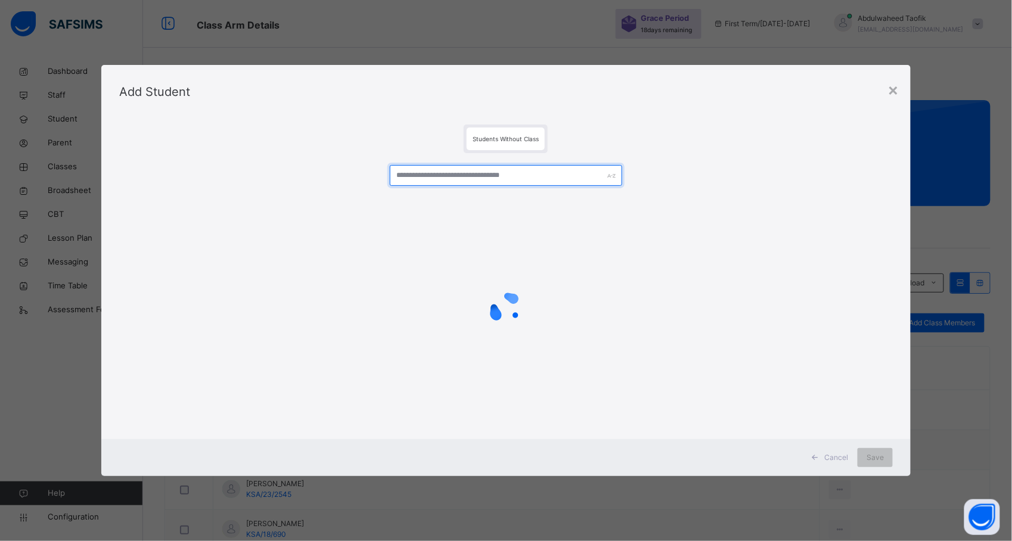
click at [577, 181] on input "text" at bounding box center [506, 175] width 232 height 21
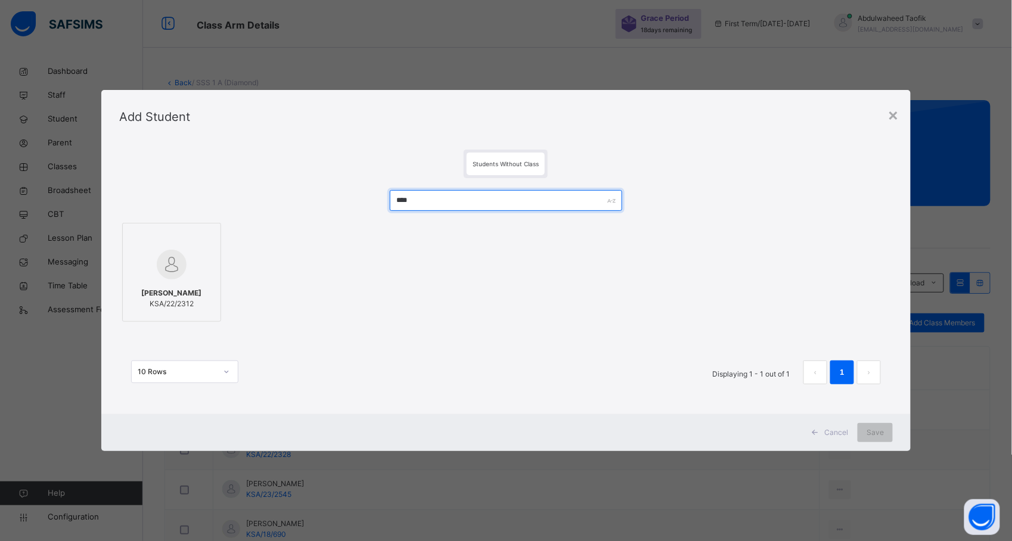
type input "****"
click at [192, 299] on span "[PERSON_NAME]" at bounding box center [171, 293] width 60 height 11
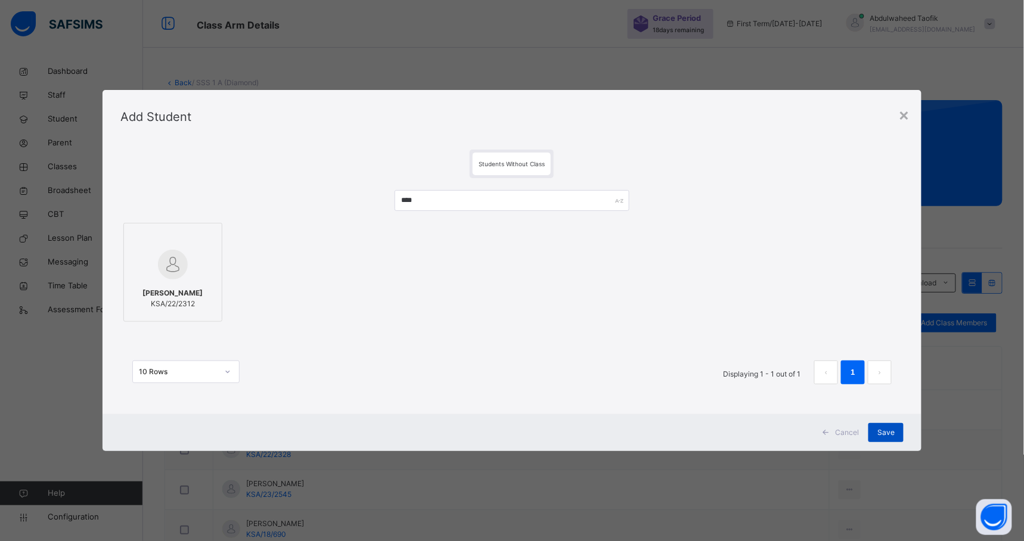
click at [902, 425] on div "Save" at bounding box center [885, 432] width 35 height 19
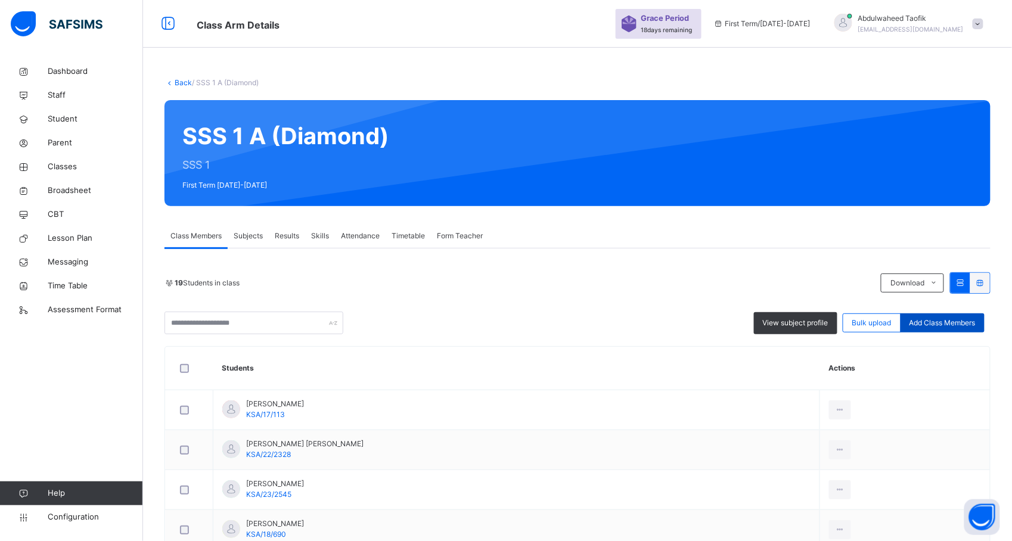
click at [934, 322] on span "Add Class Members" at bounding box center [942, 323] width 66 height 11
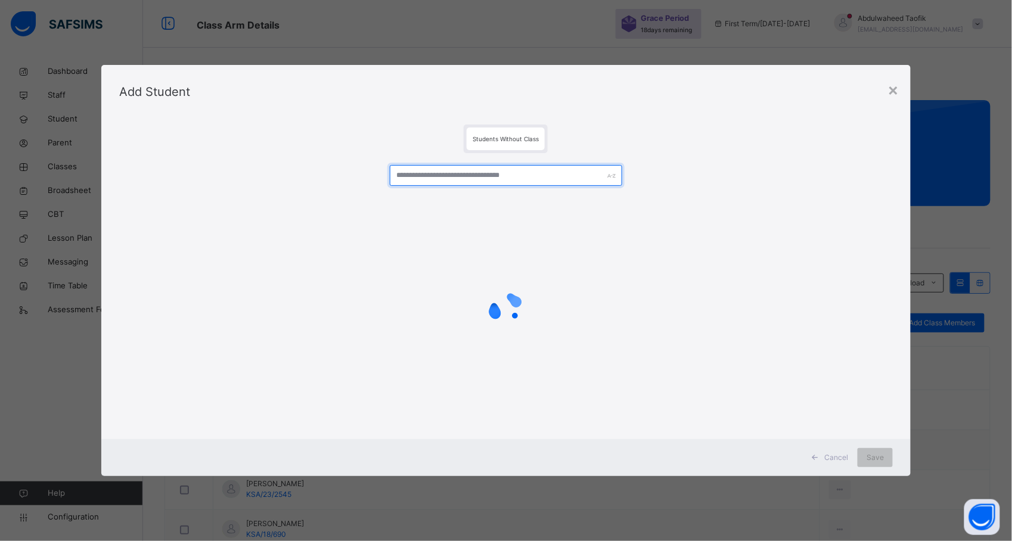
click at [572, 165] on input "text" at bounding box center [506, 175] width 232 height 21
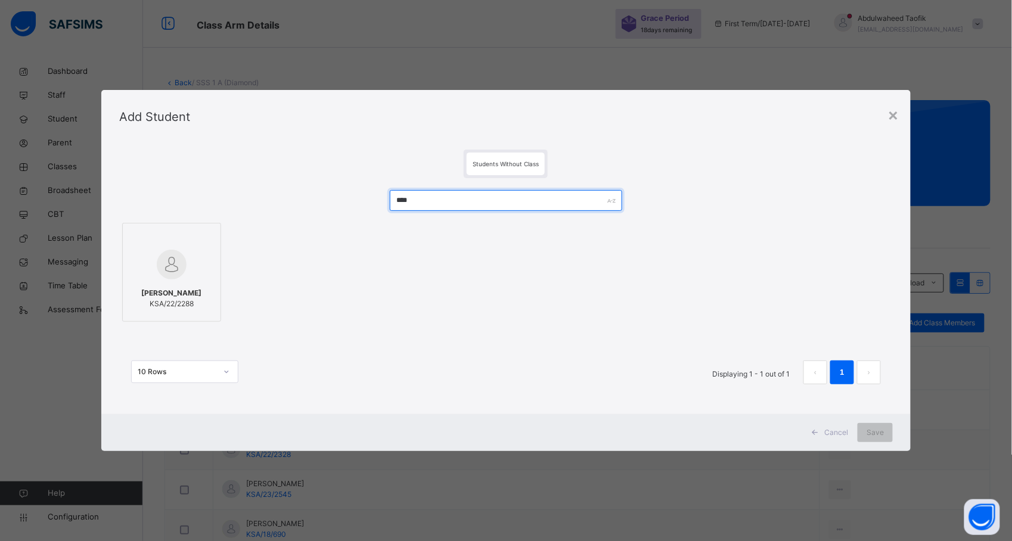
type input "****"
click at [201, 260] on div at bounding box center [172, 264] width 86 height 35
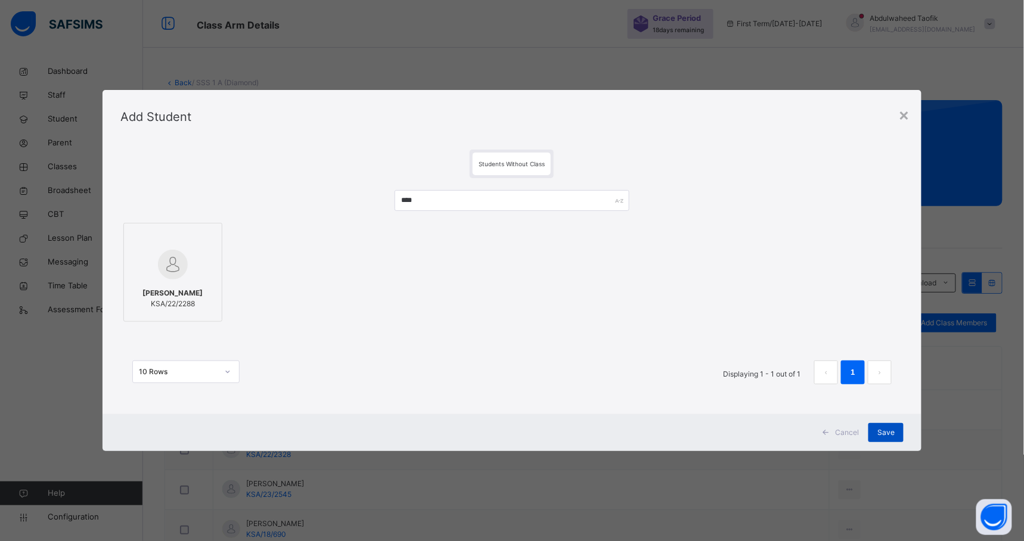
click at [890, 433] on span "Save" at bounding box center [885, 432] width 17 height 11
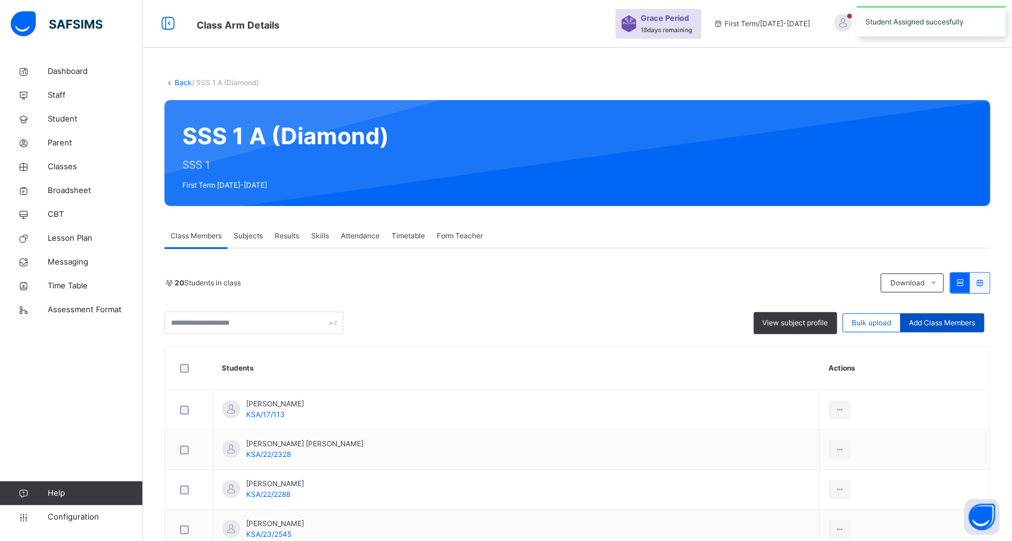
click at [967, 325] on span "Add Class Members" at bounding box center [942, 323] width 66 height 11
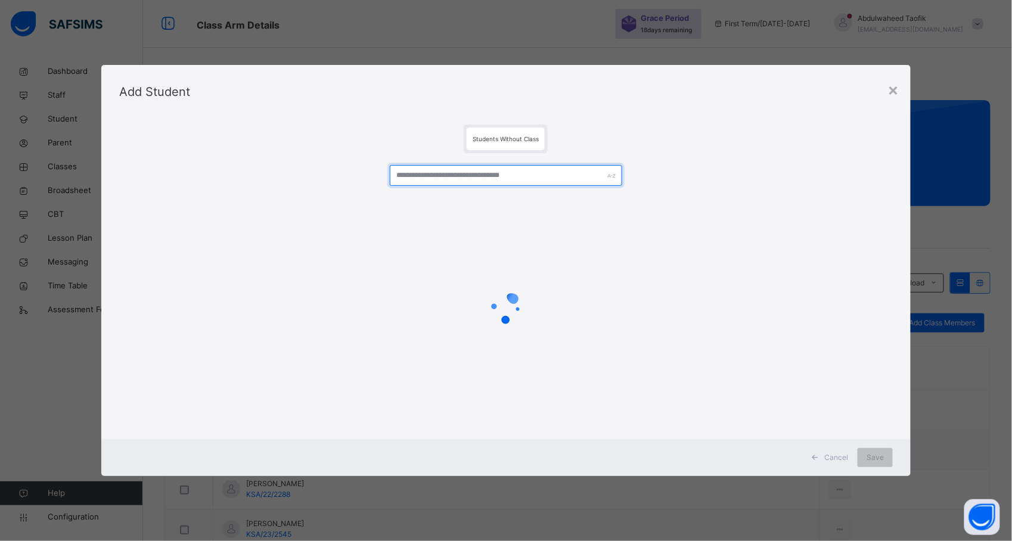
click at [588, 174] on input "text" at bounding box center [506, 175] width 232 height 21
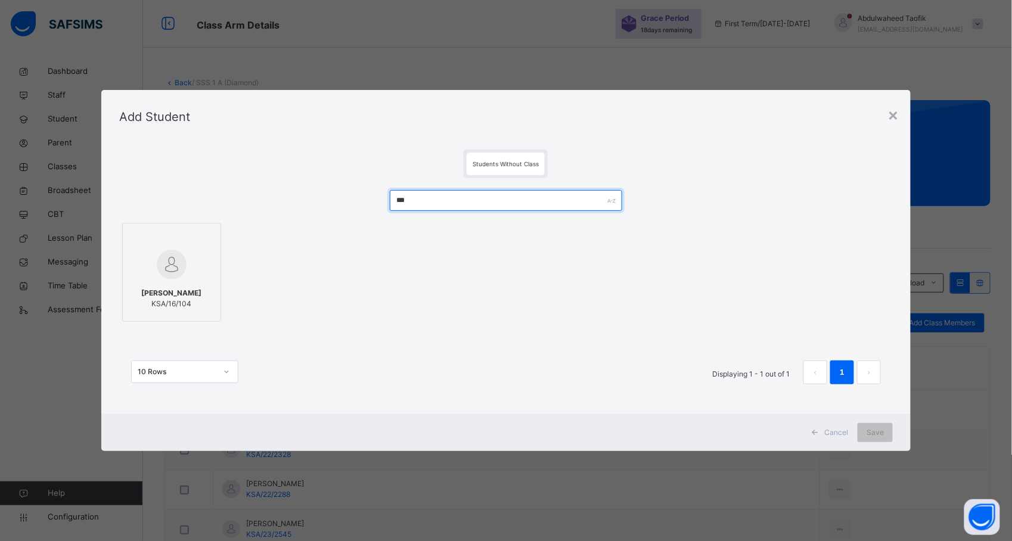
type input "***"
click at [194, 296] on span "[PERSON_NAME]" at bounding box center [171, 293] width 60 height 11
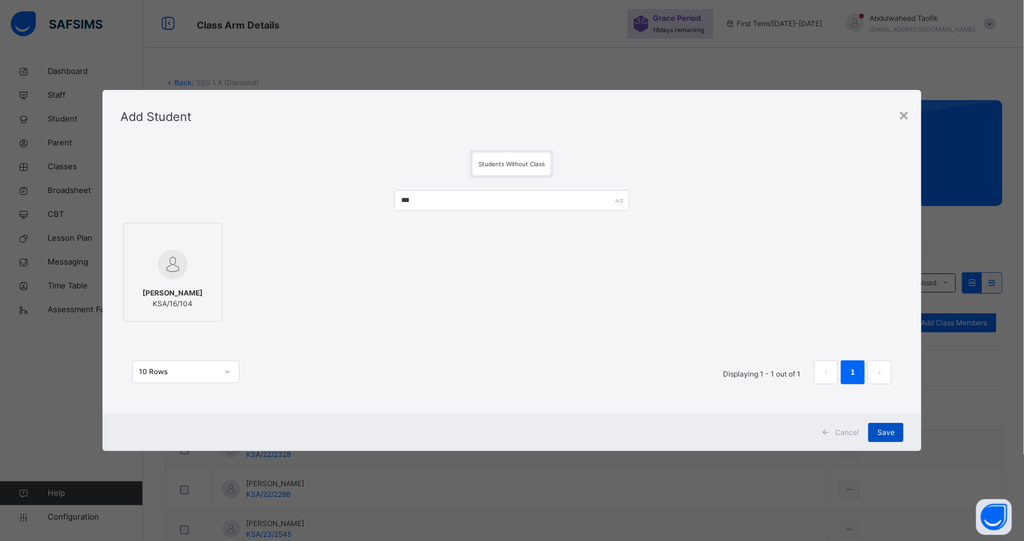
click at [896, 432] on div "Save" at bounding box center [885, 432] width 35 height 19
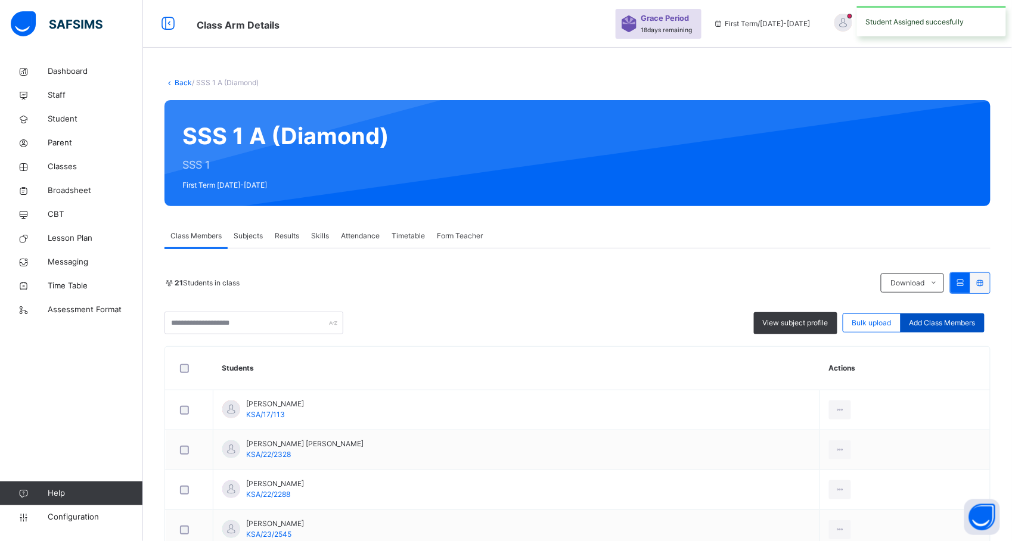
click at [973, 318] on span "Add Class Members" at bounding box center [942, 323] width 66 height 11
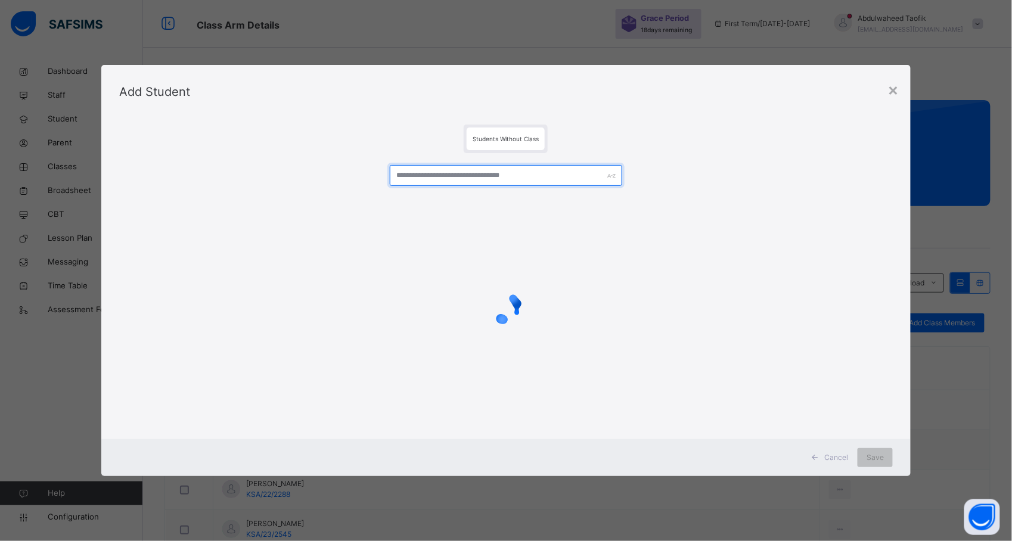
click at [577, 169] on input "text" at bounding box center [506, 175] width 232 height 21
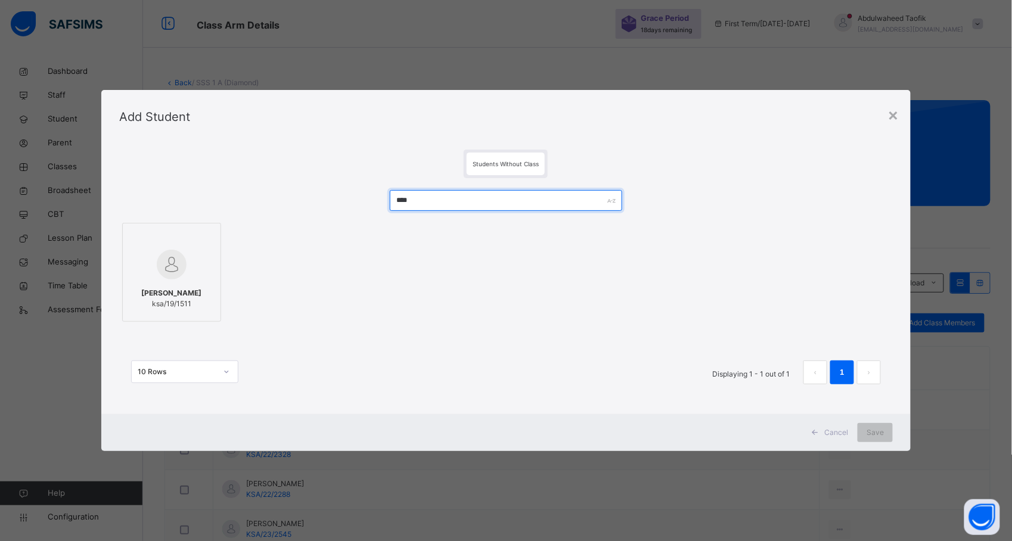
type input "****"
click at [181, 260] on img at bounding box center [172, 265] width 30 height 30
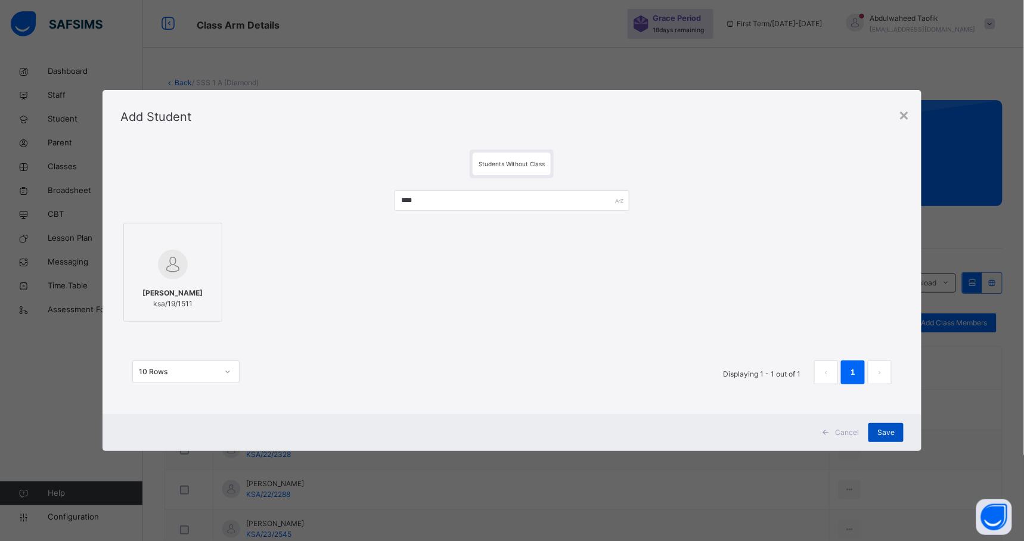
click at [893, 428] on span "Save" at bounding box center [885, 432] width 17 height 11
